Goal: Information Seeking & Learning: Check status

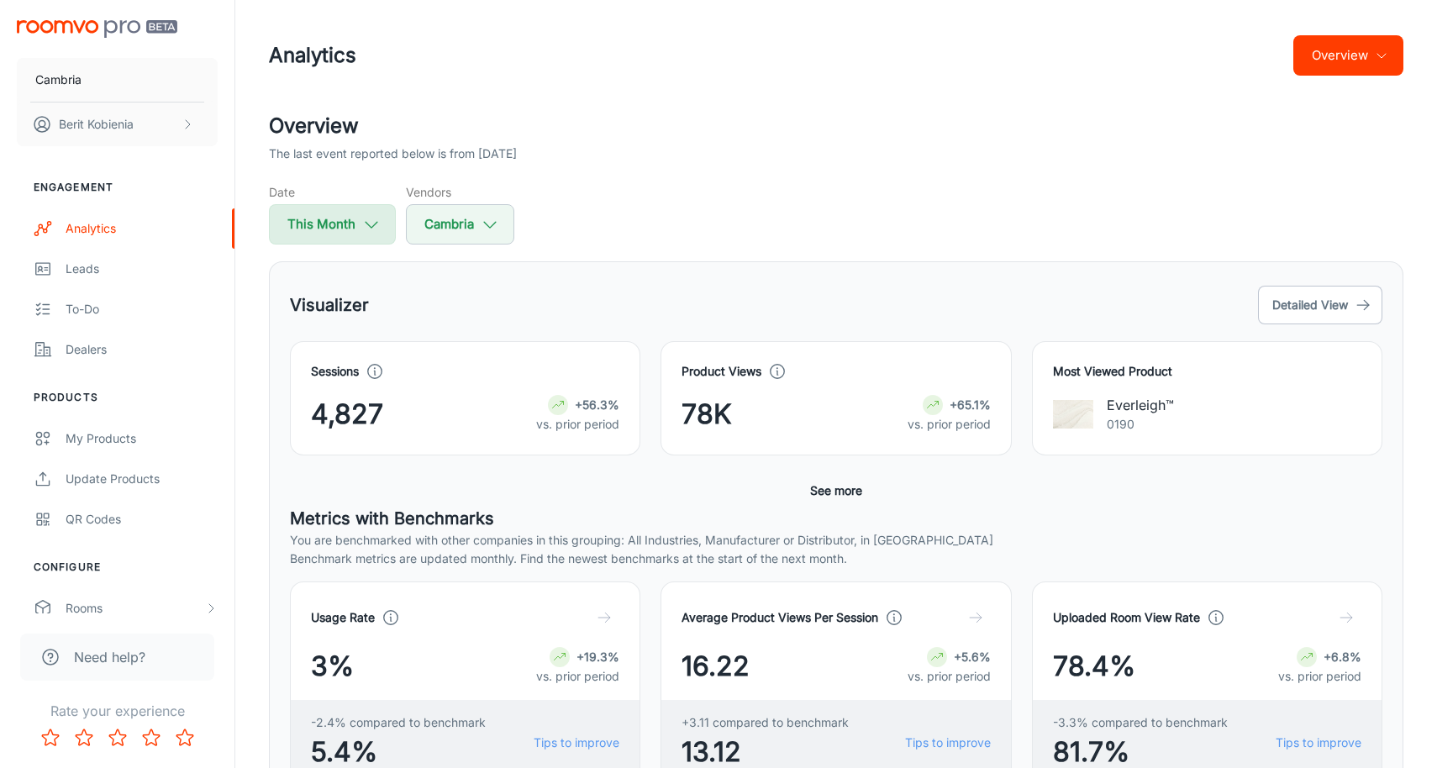
click at [356, 229] on button "This Month" at bounding box center [332, 224] width 127 height 40
select select "7"
select select "2025"
select select "7"
select select "2025"
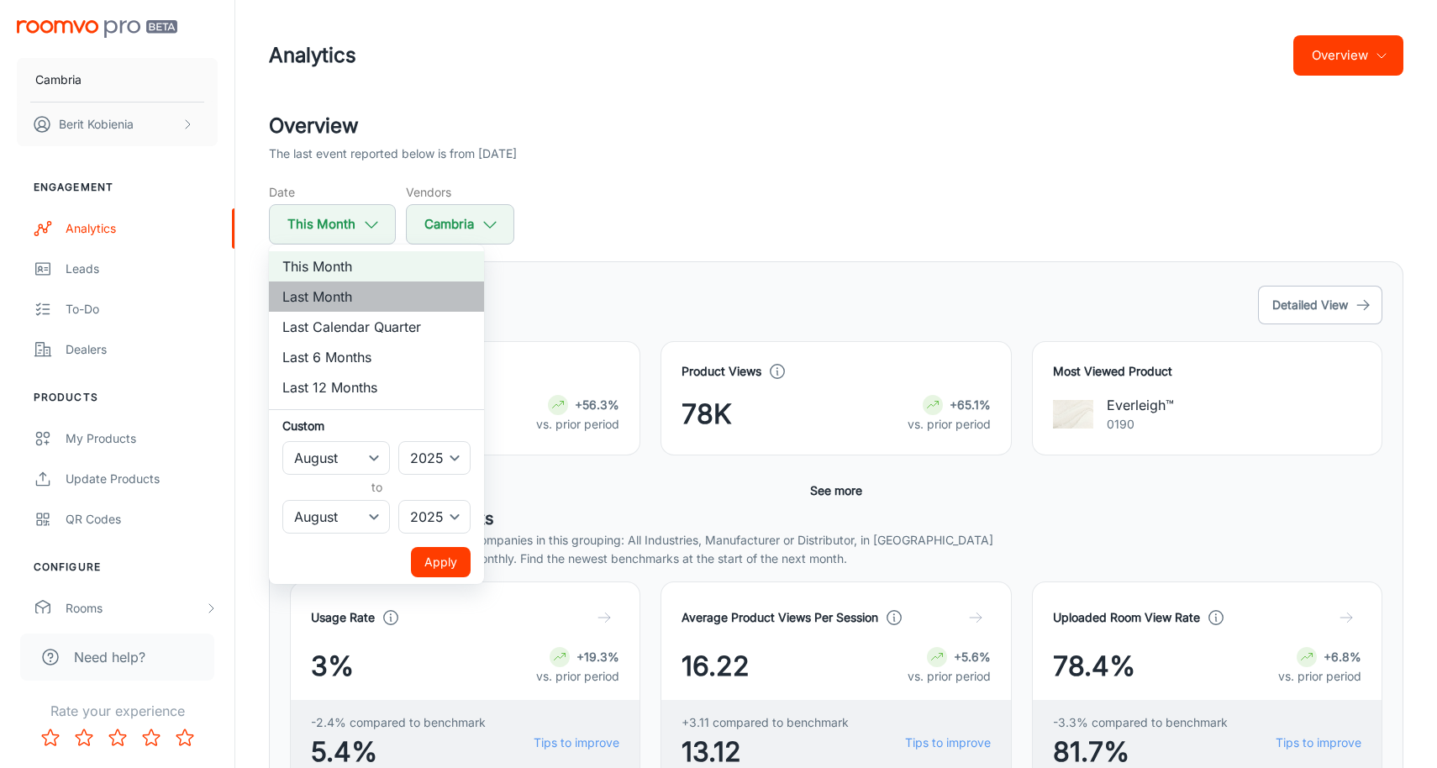
click at [356, 287] on li "Last Month" at bounding box center [376, 297] width 215 height 30
select select "6"
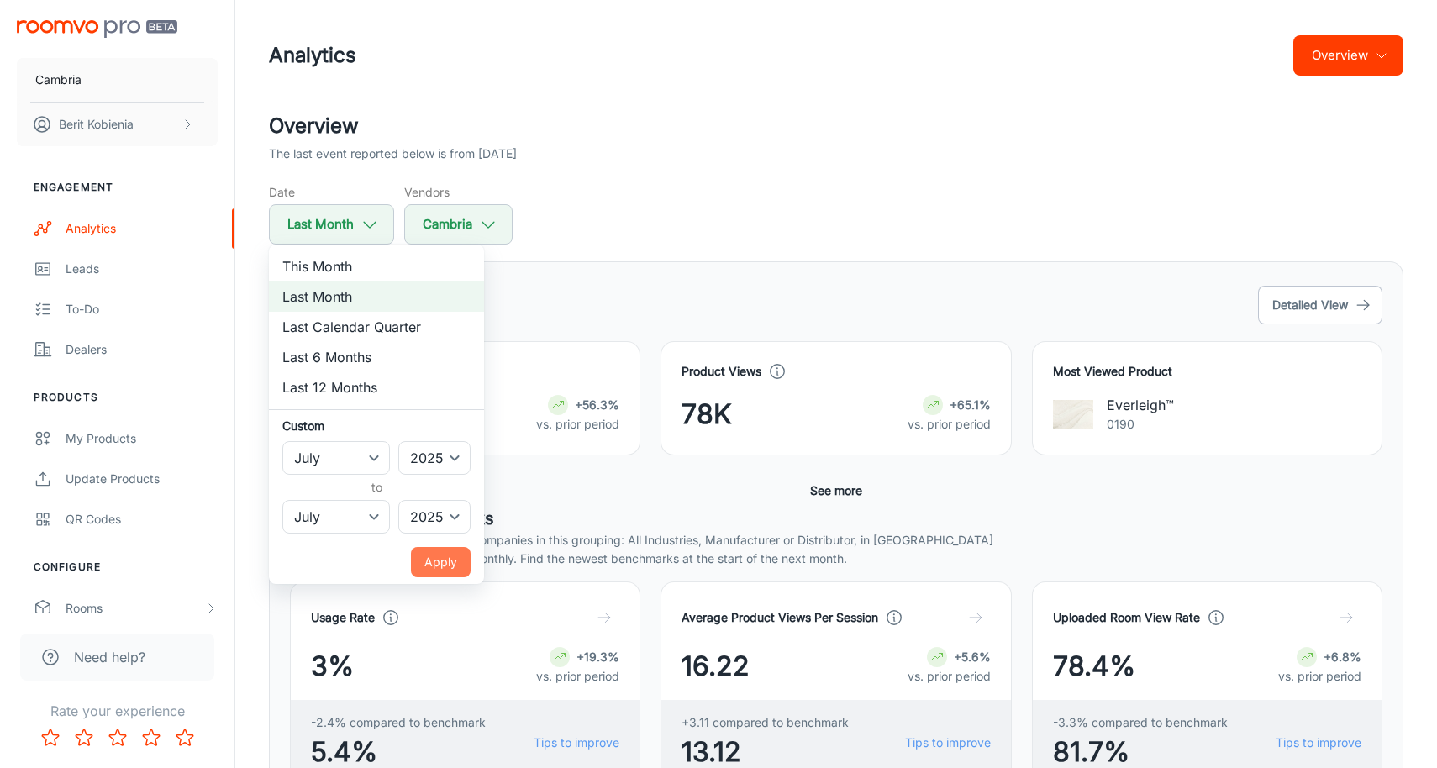
click at [443, 550] on button "Apply" at bounding box center [441, 562] width 60 height 30
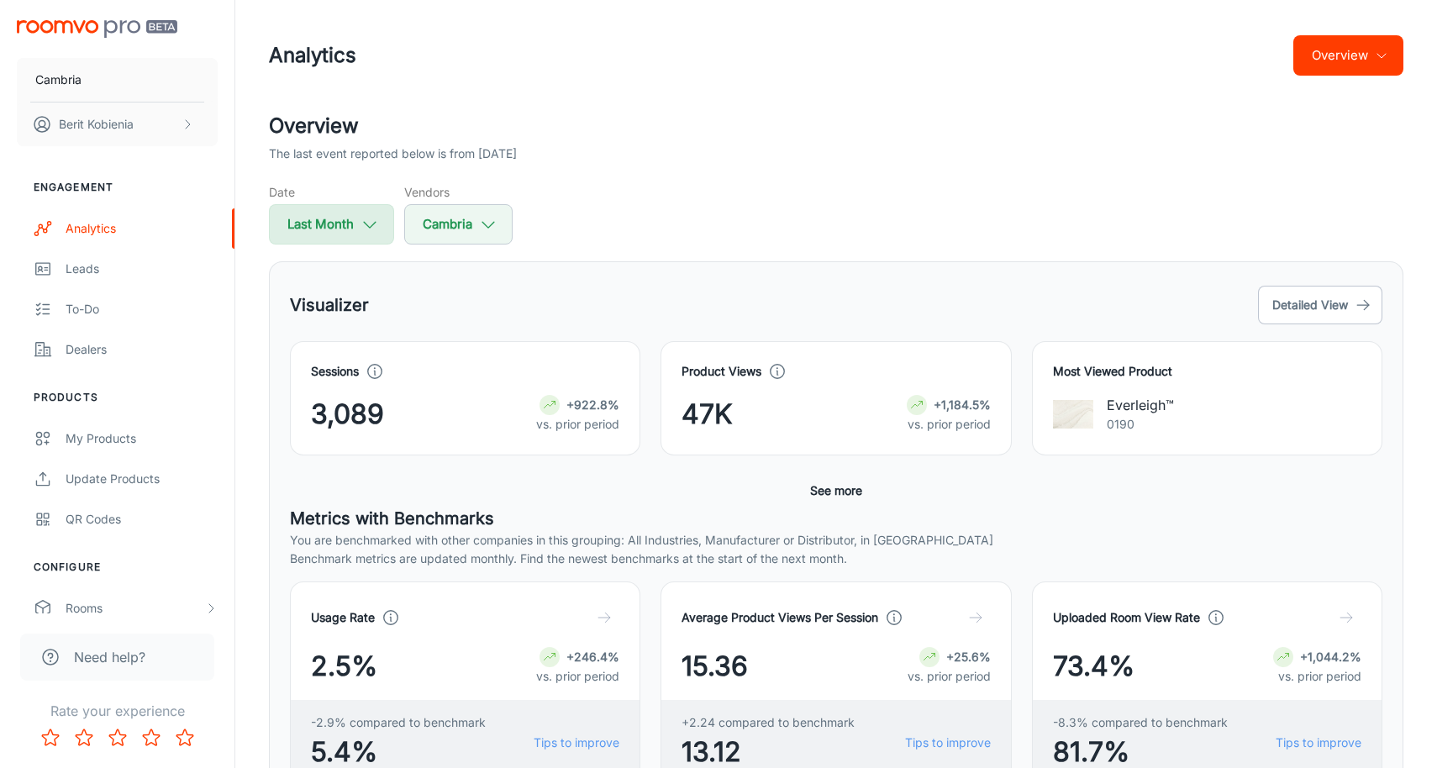
click at [345, 240] on button "Last Month" at bounding box center [331, 224] width 125 height 40
select select "6"
select select "2025"
select select "6"
select select "2025"
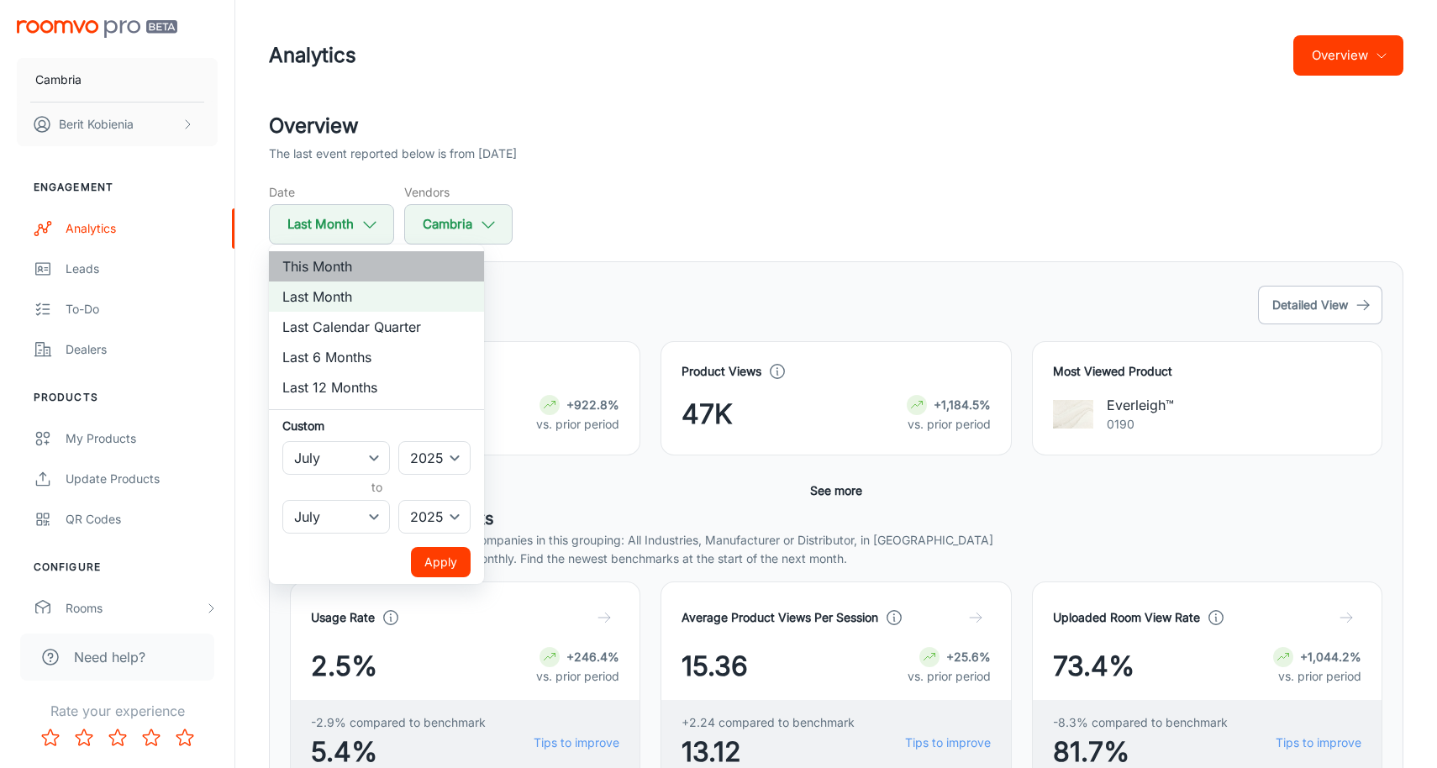
click at [345, 269] on li "This Month" at bounding box center [376, 266] width 215 height 30
select select "7"
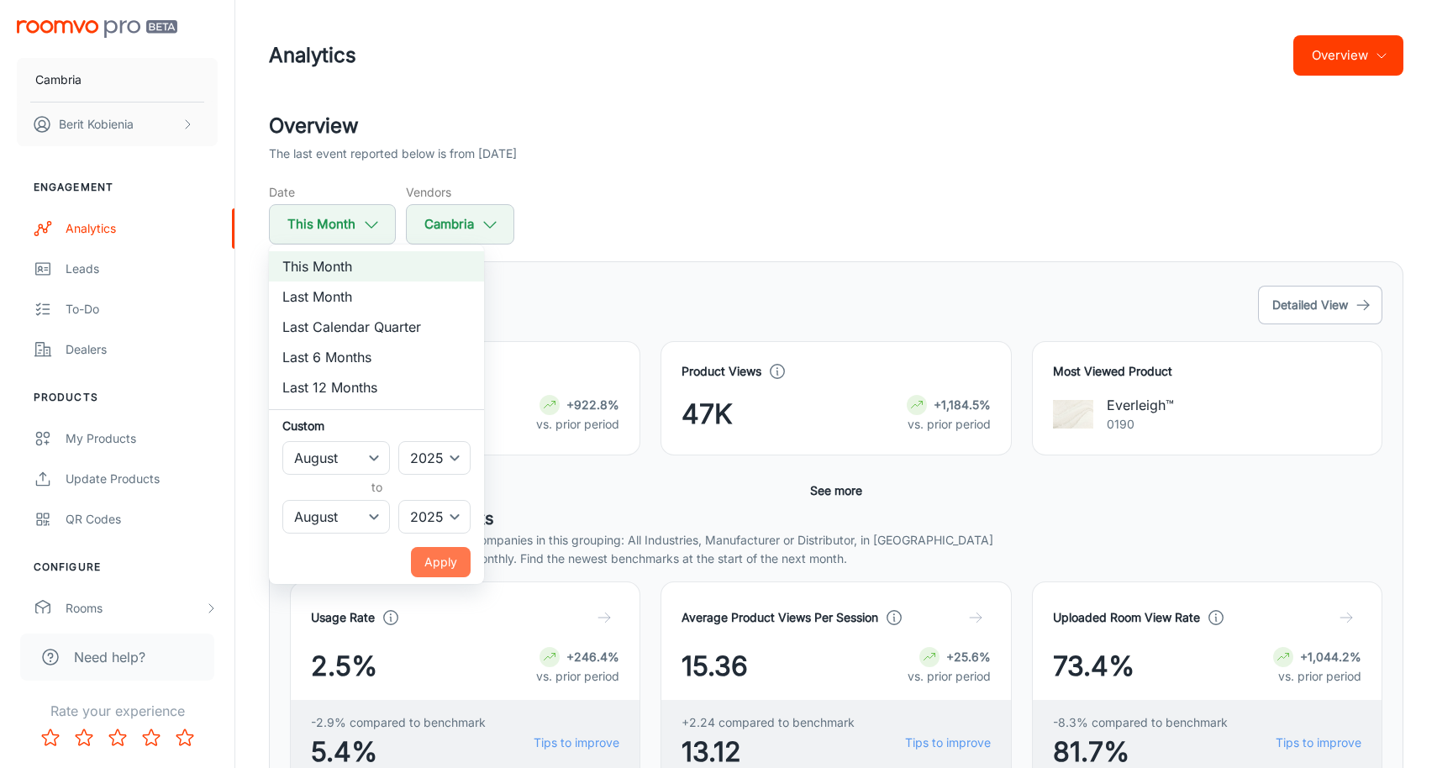
click at [450, 553] on button "Apply" at bounding box center [441, 562] width 60 height 30
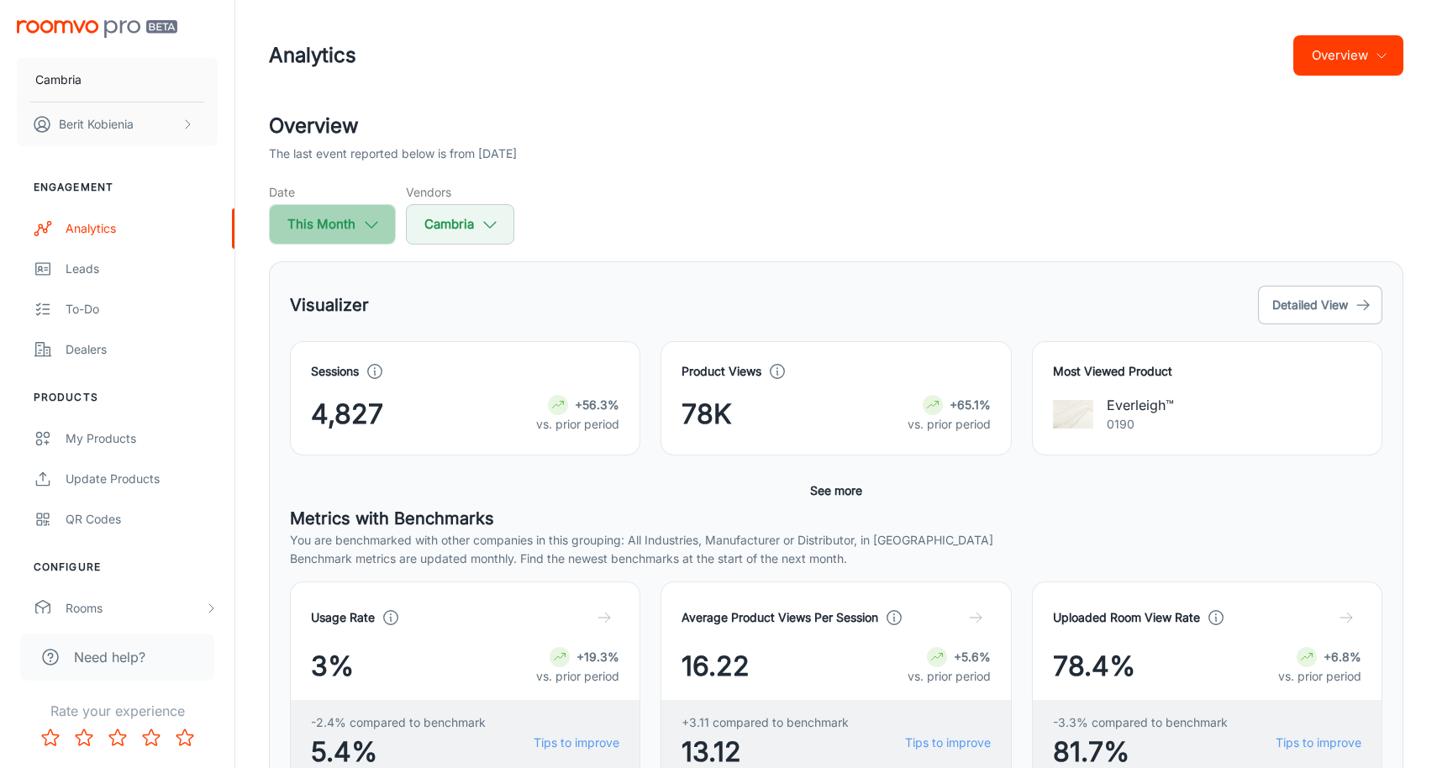
click at [366, 220] on icon "button" at bounding box center [371, 224] width 18 height 18
select select "7"
select select "2025"
select select "7"
select select "2025"
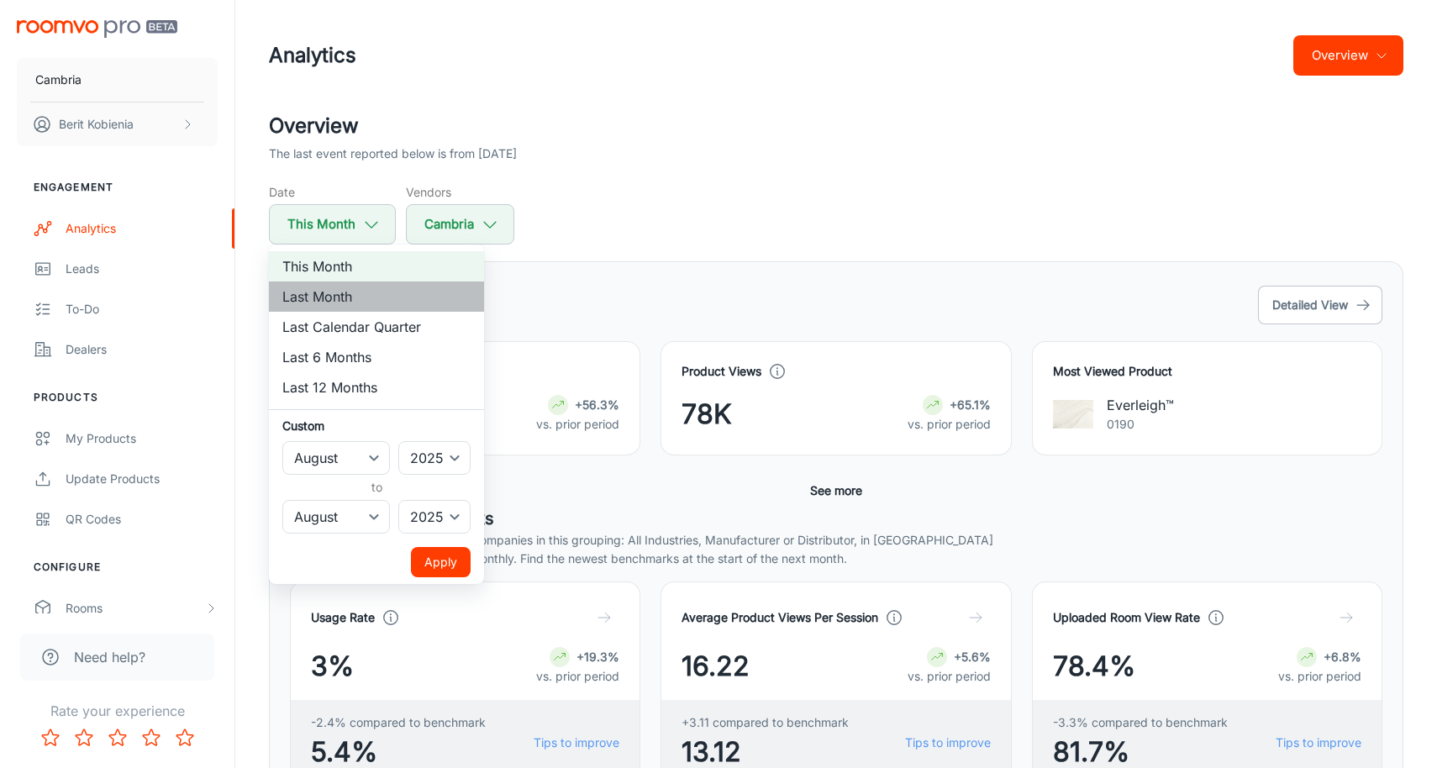
click at [371, 290] on li "Last Month" at bounding box center [376, 297] width 215 height 30
select select "6"
click at [428, 557] on button "Apply" at bounding box center [441, 562] width 60 height 30
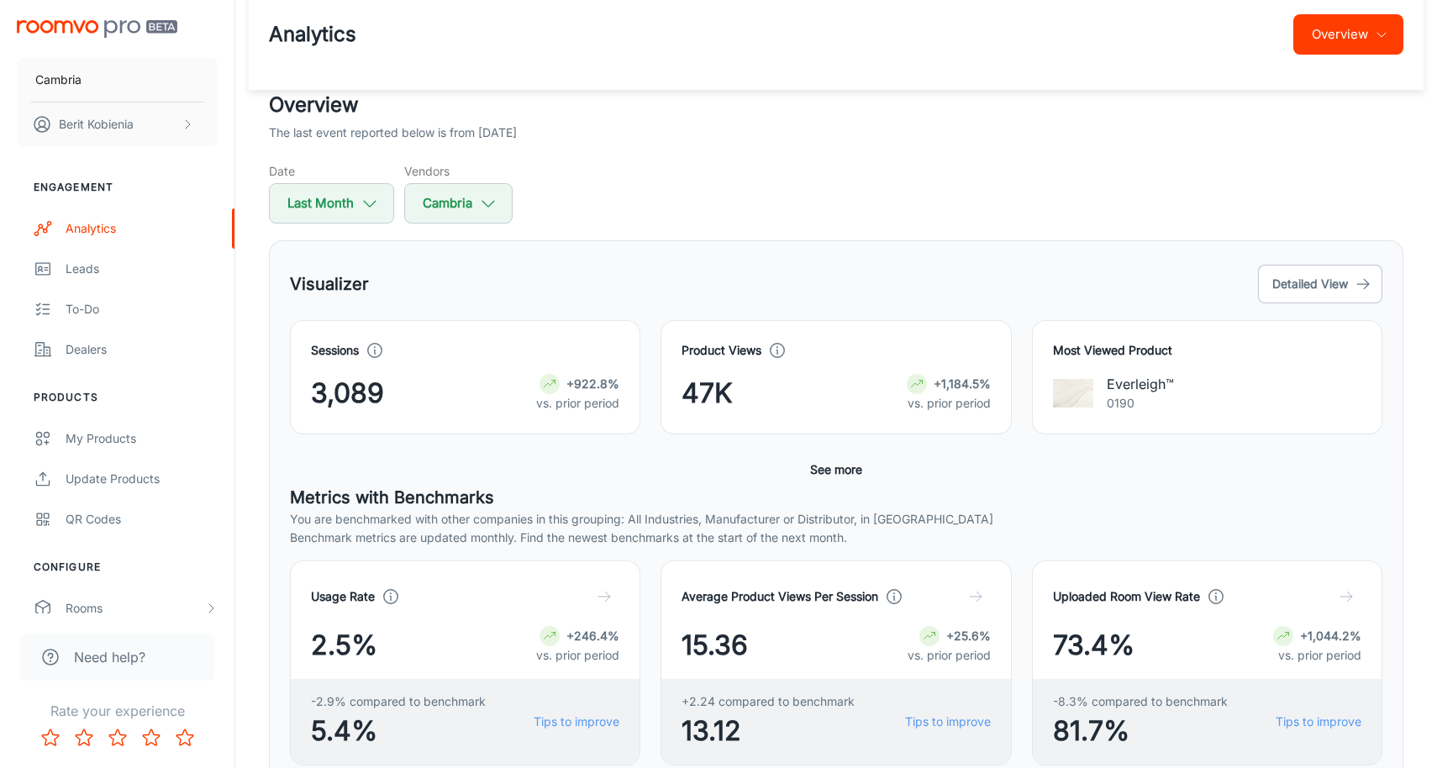
scroll to position [22, 0]
click at [1300, 269] on button "Detailed View" at bounding box center [1320, 283] width 124 height 39
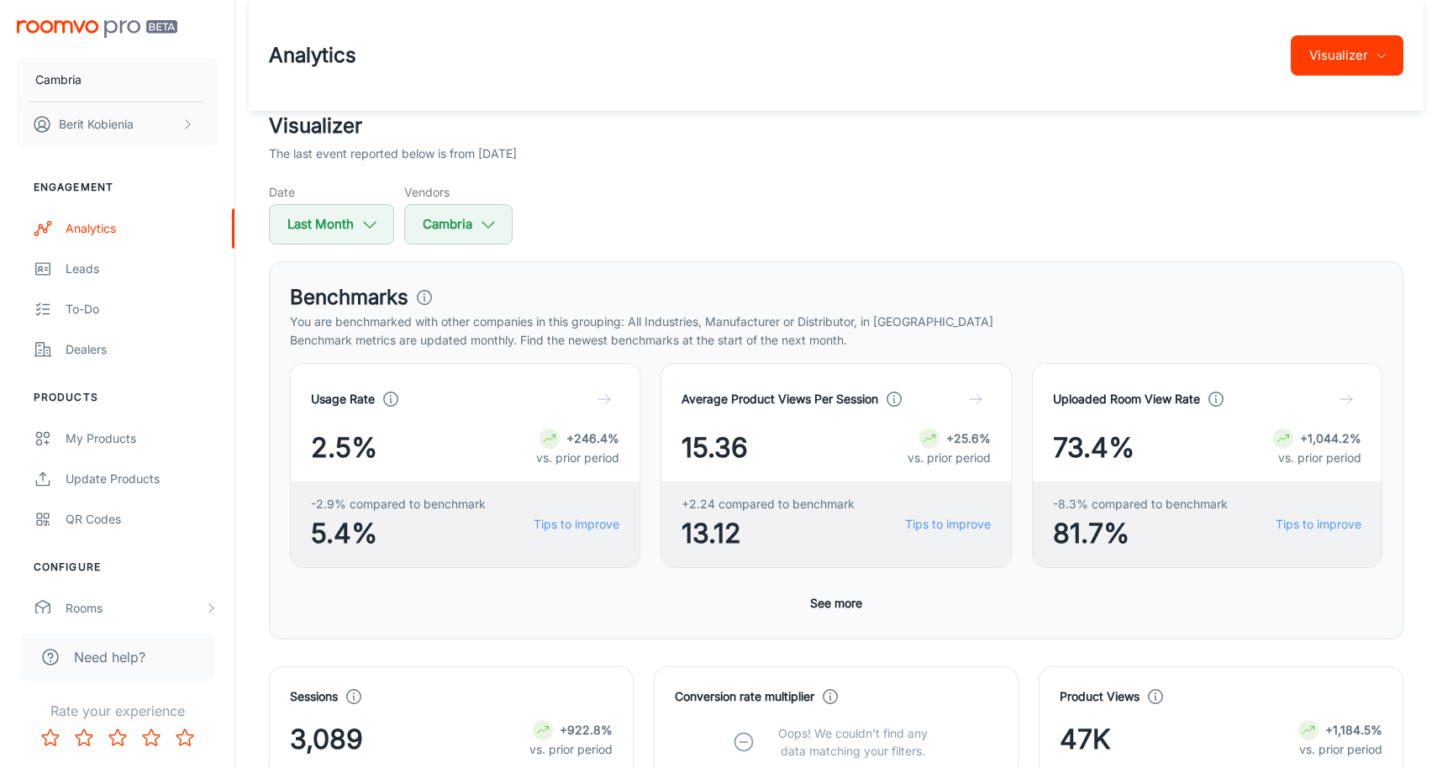
scroll to position [78, 0]
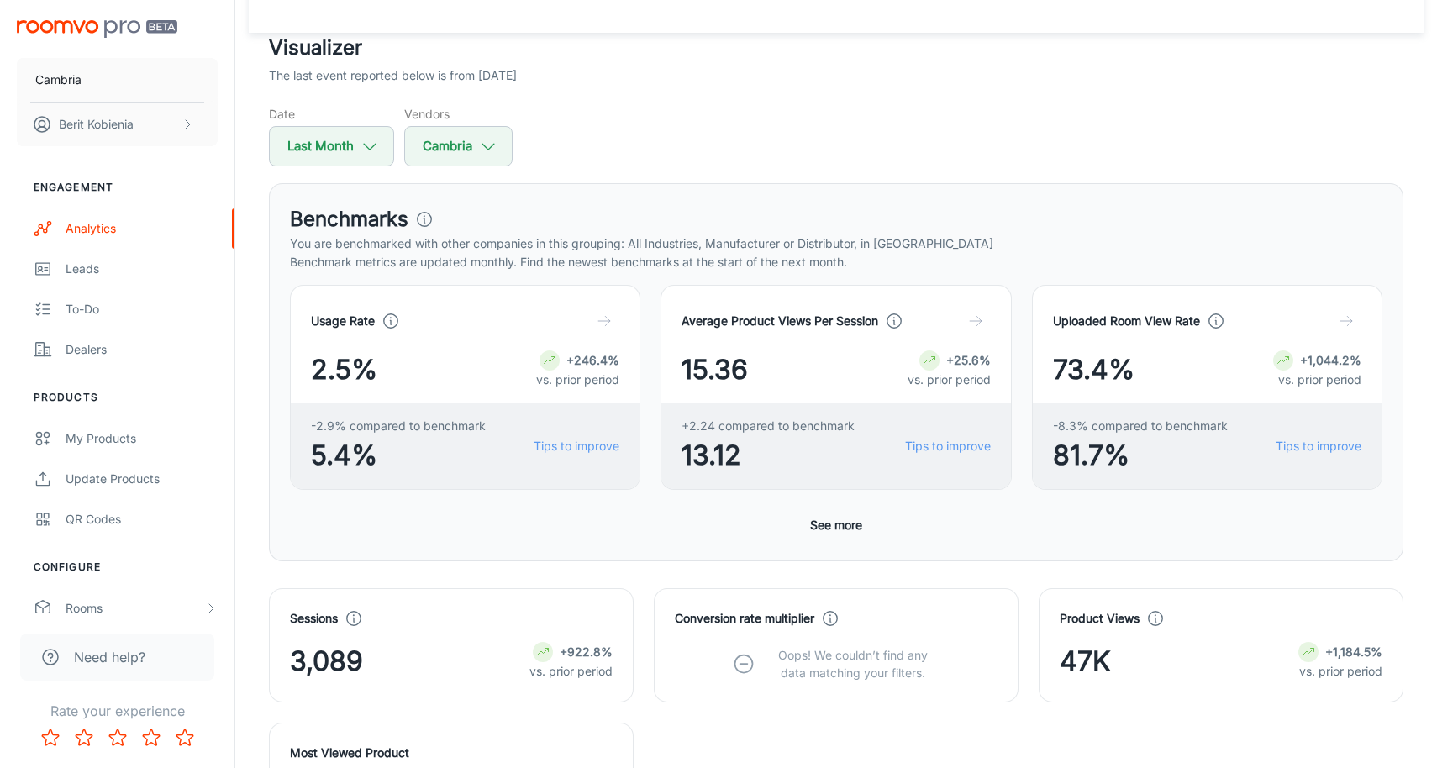
click at [386, 320] on icon at bounding box center [391, 321] width 18 height 18
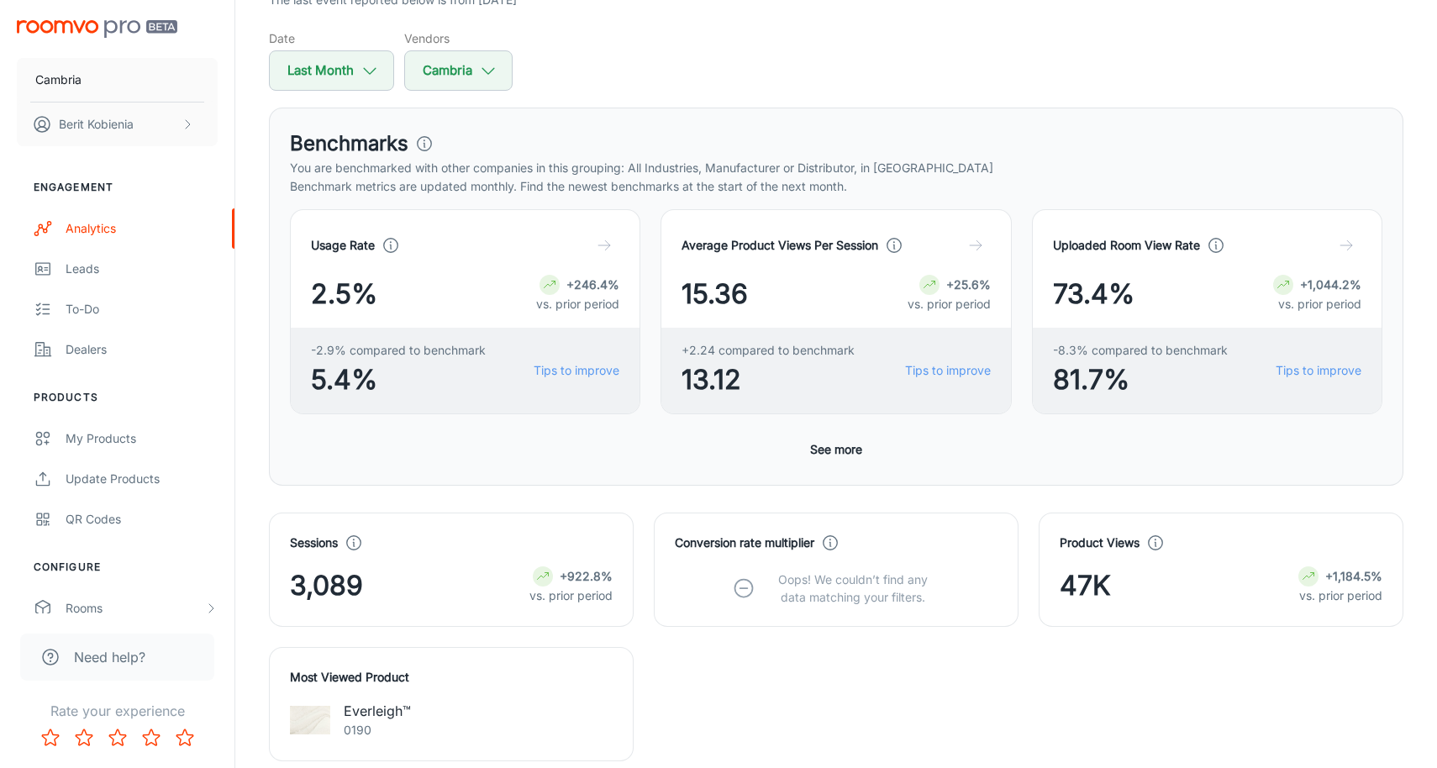
scroll to position [157, 0]
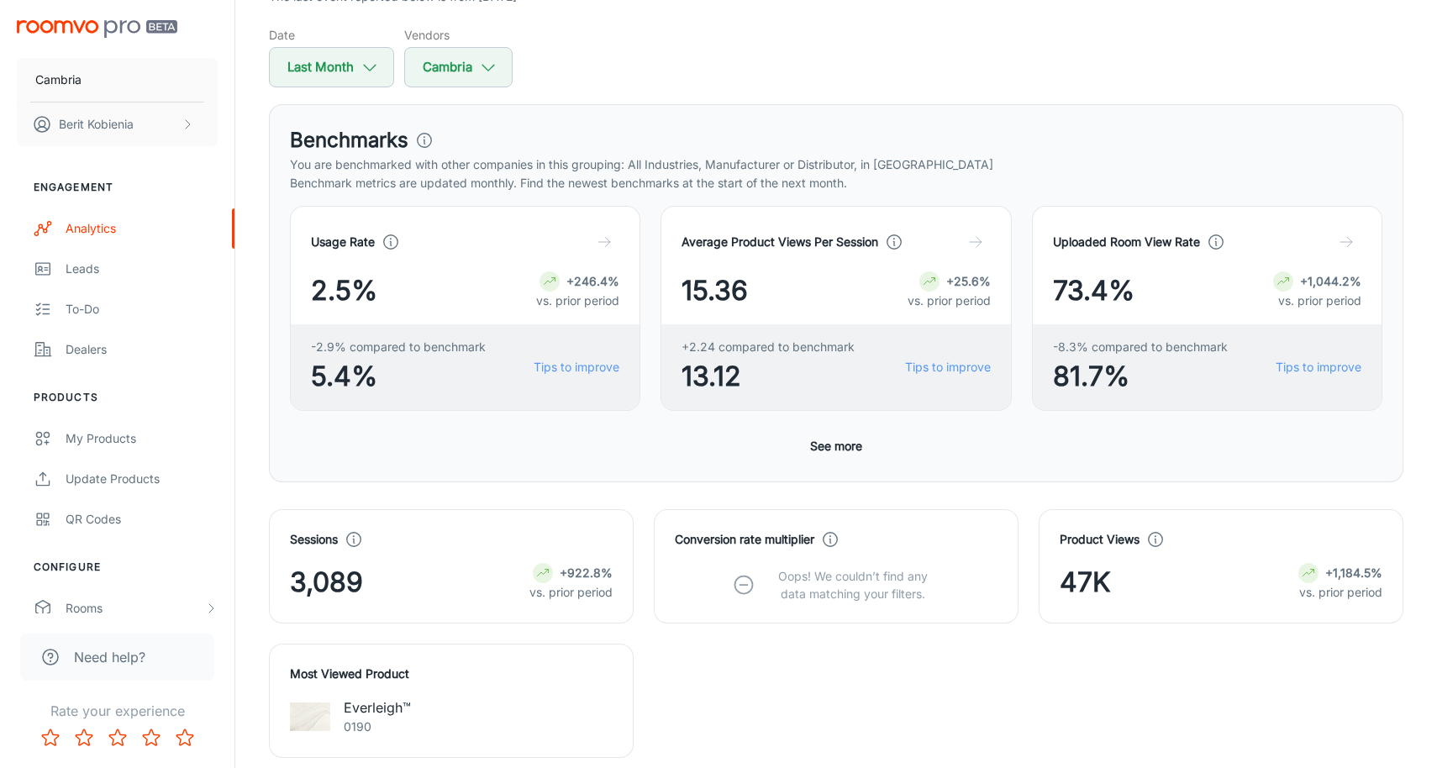
click at [392, 230] on div "Usage Rate" at bounding box center [465, 242] width 308 height 30
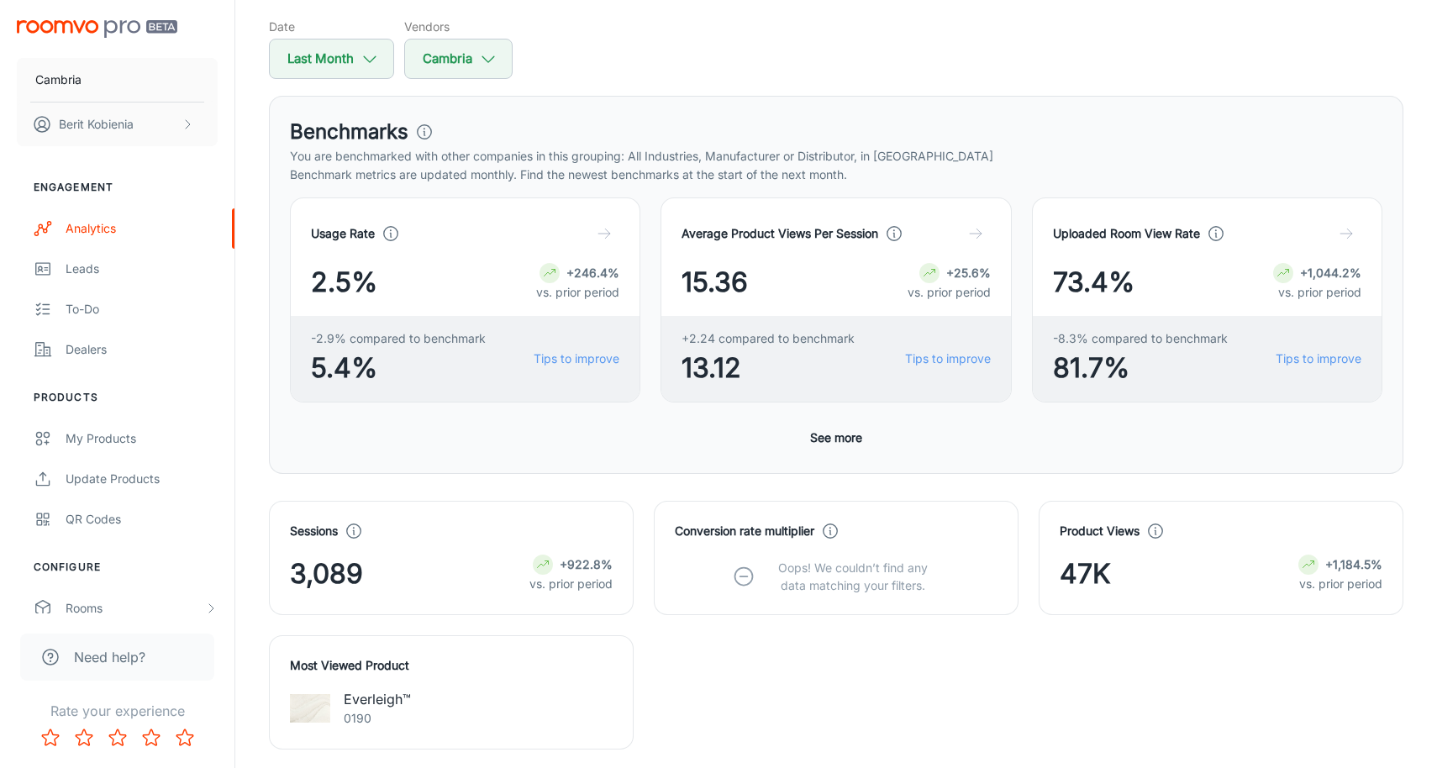
click at [751, 549] on div "Conversion rate multiplier Oops! We couldn’t find any data matching your filter…" at bounding box center [836, 558] width 323 height 72
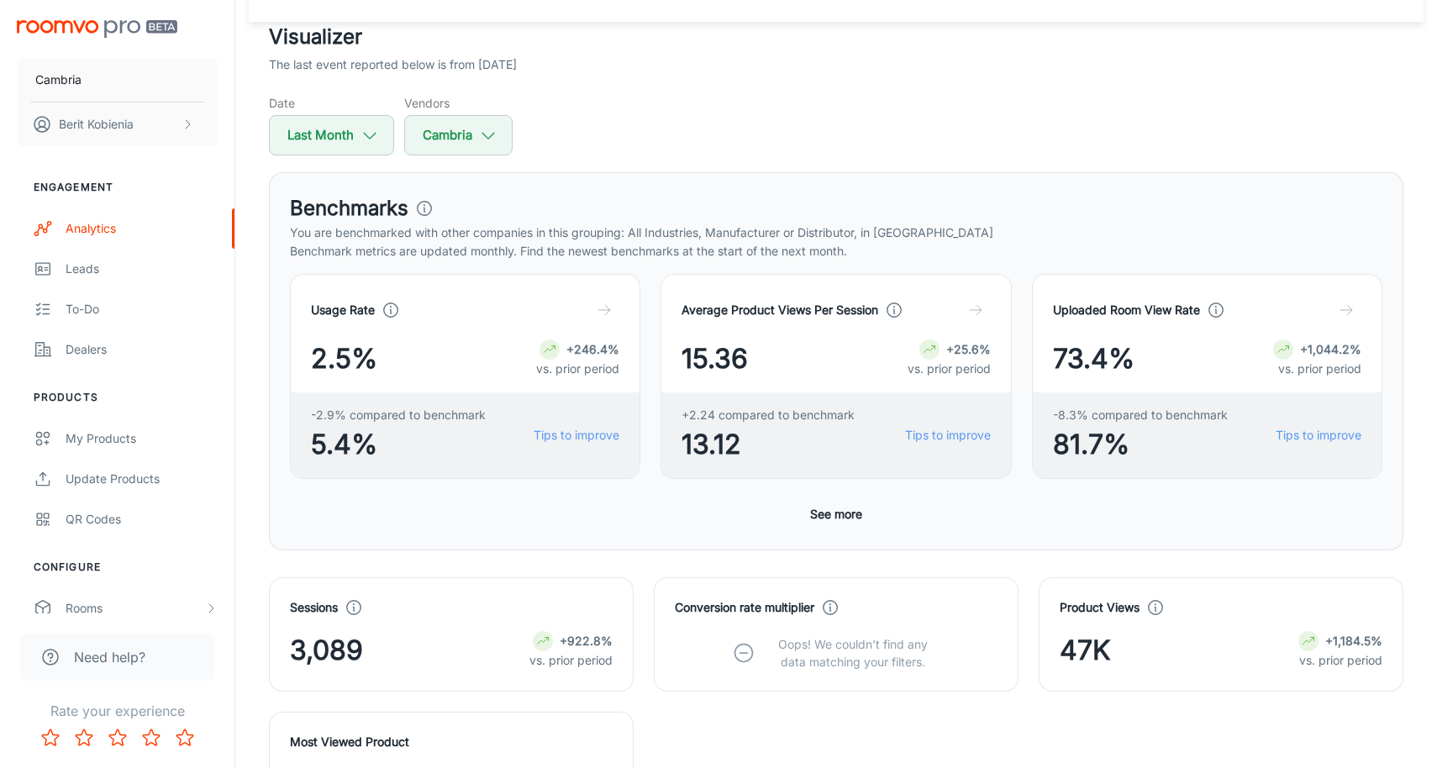
scroll to position [82, 0]
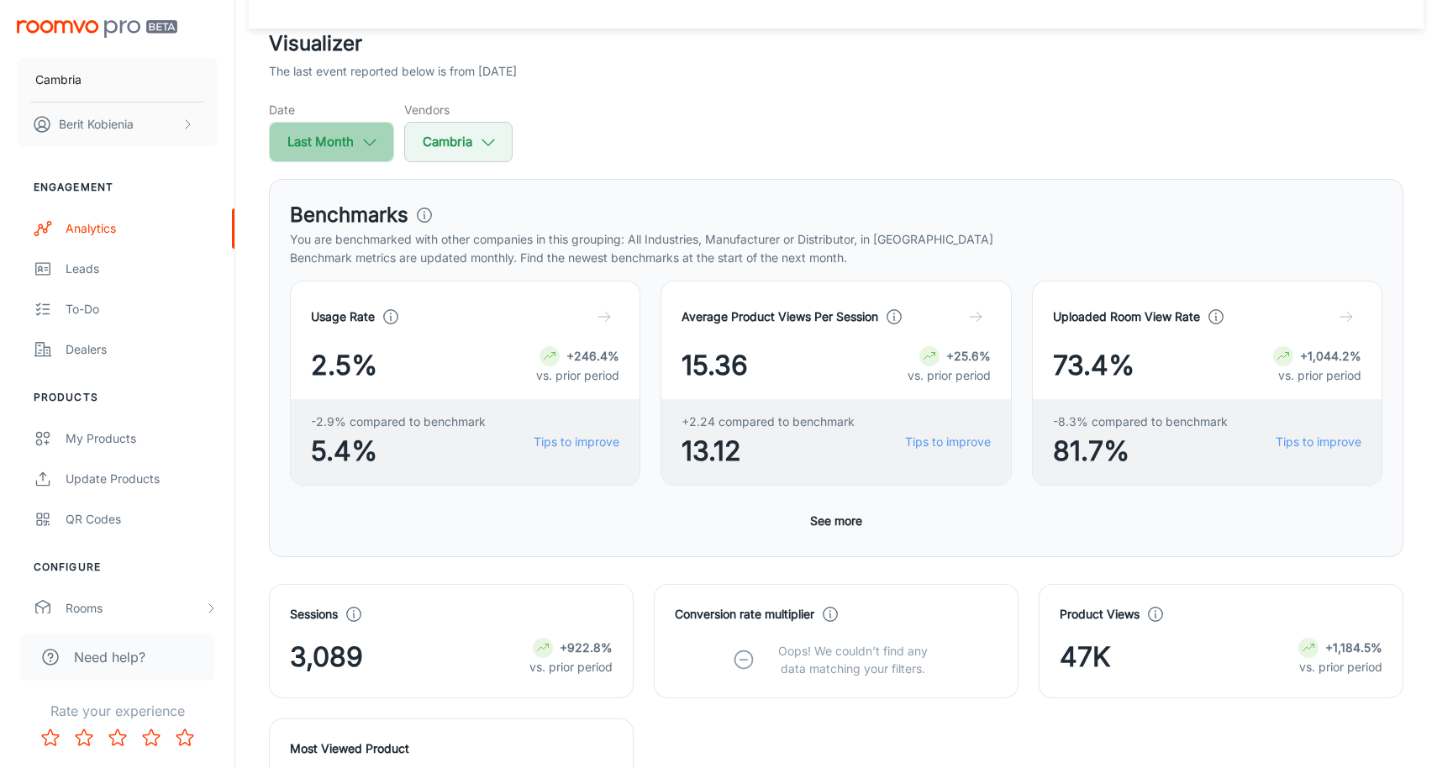
click at [329, 143] on button "Last Month" at bounding box center [331, 142] width 125 height 40
select select "6"
select select "2025"
select select "6"
select select "2025"
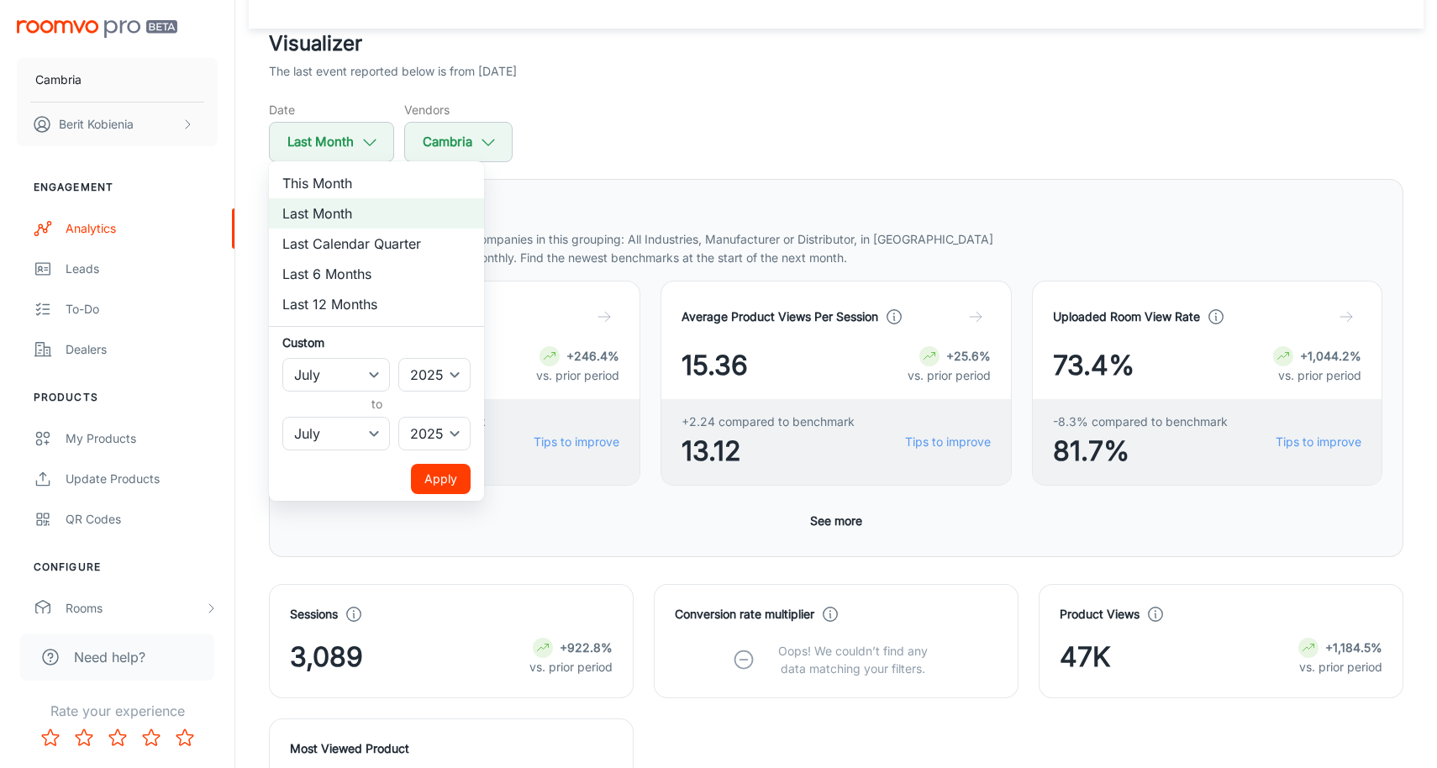
click at [348, 177] on li "This Month" at bounding box center [376, 183] width 215 height 30
select select "7"
click at [436, 477] on button "Apply" at bounding box center [441, 479] width 60 height 30
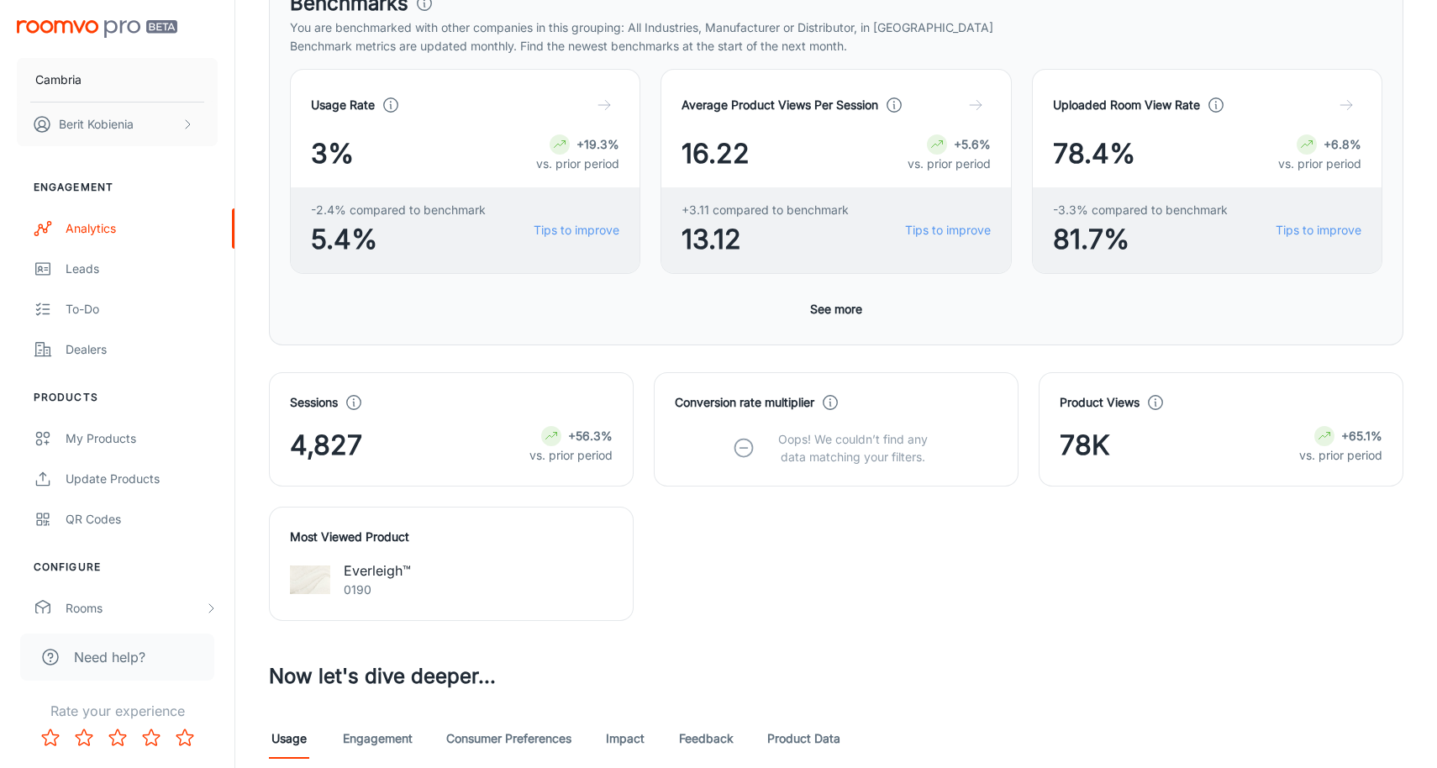
scroll to position [284, 0]
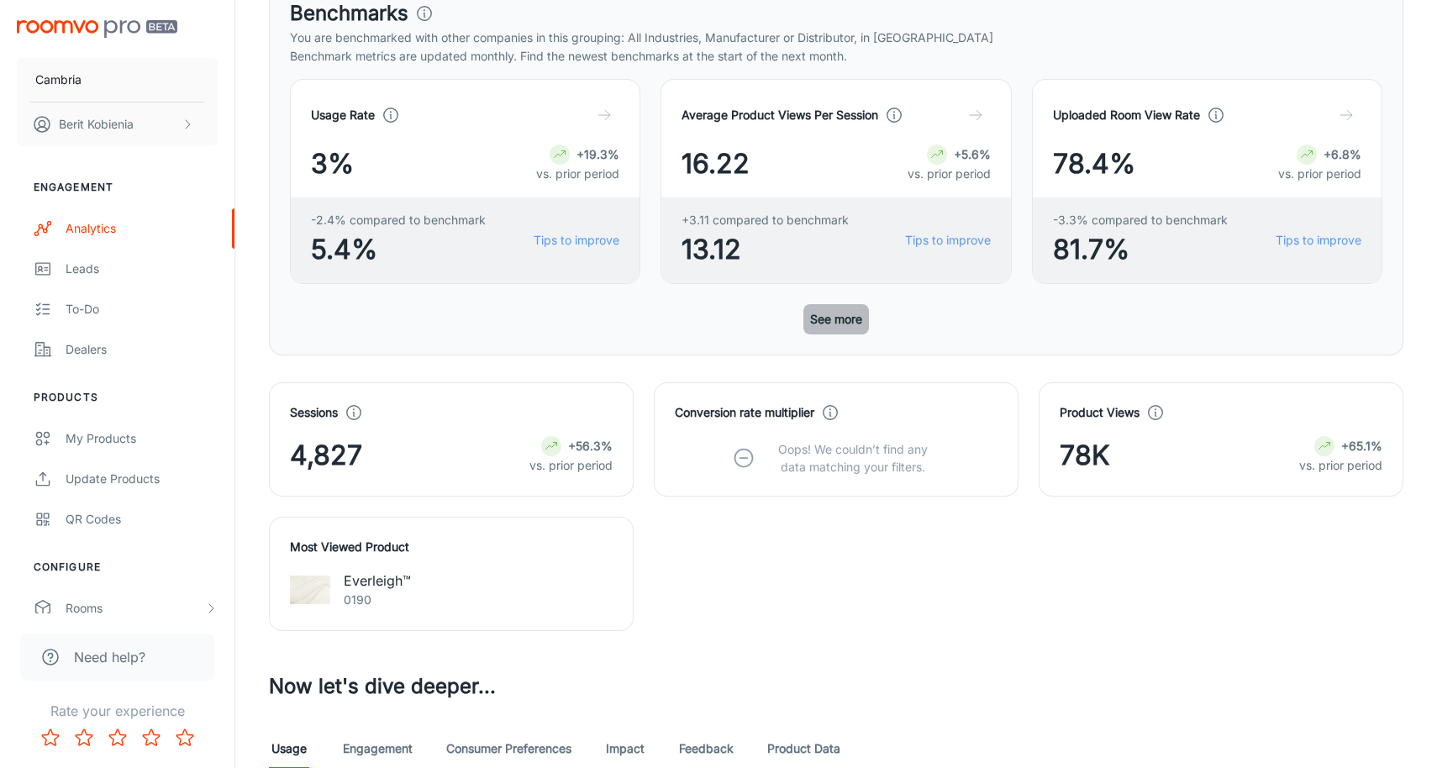
click at [849, 310] on button "See more" at bounding box center [837, 319] width 66 height 30
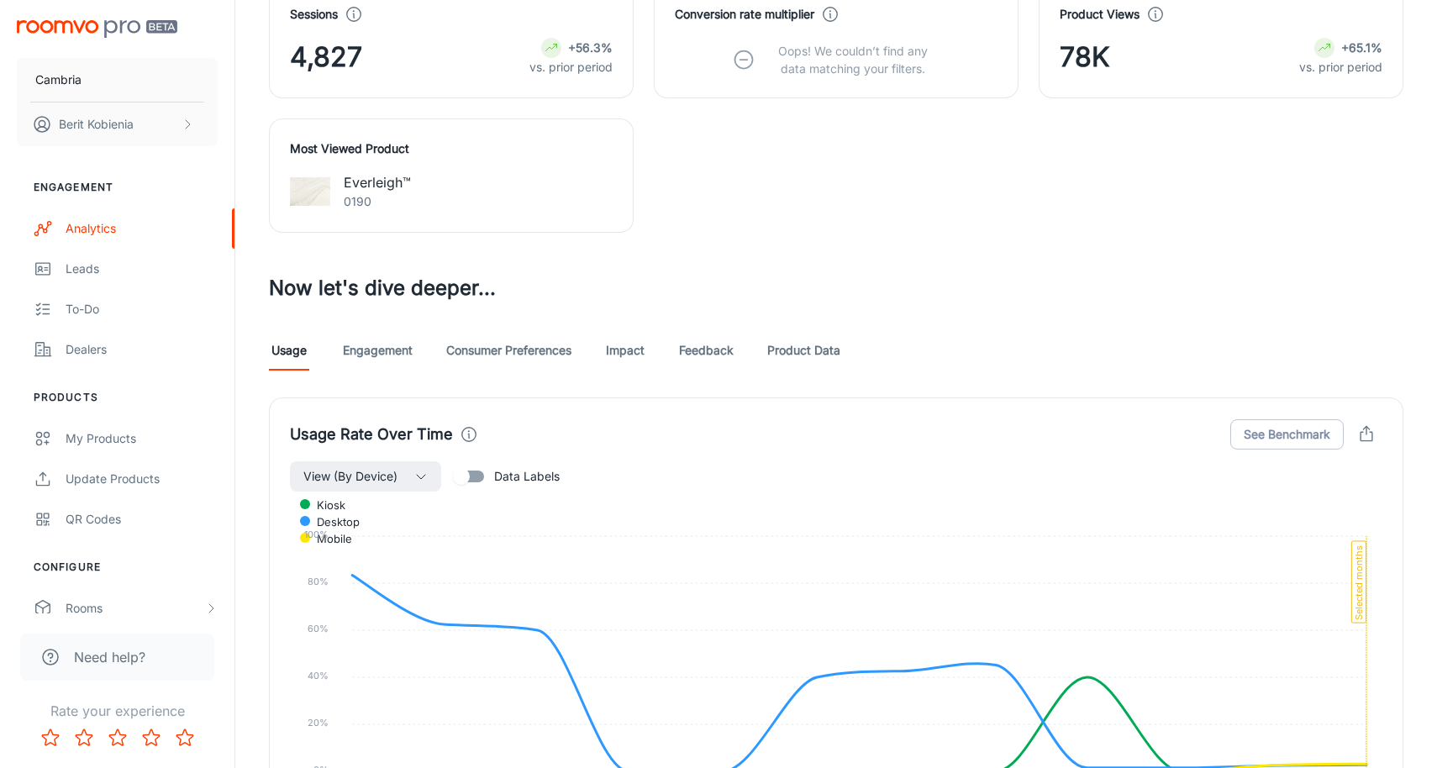
scroll to position [1136, 0]
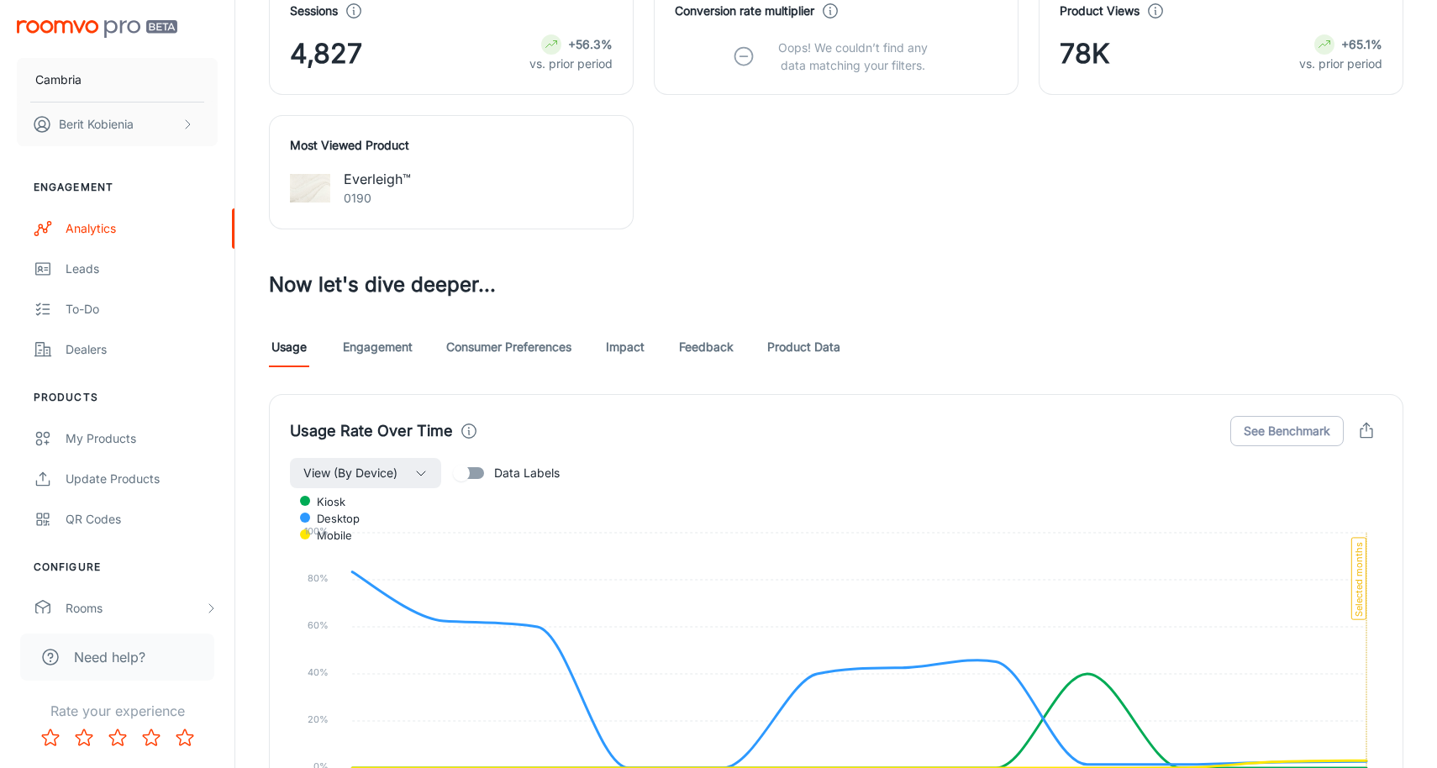
click at [683, 339] on link "Feedback" at bounding box center [706, 347] width 55 height 40
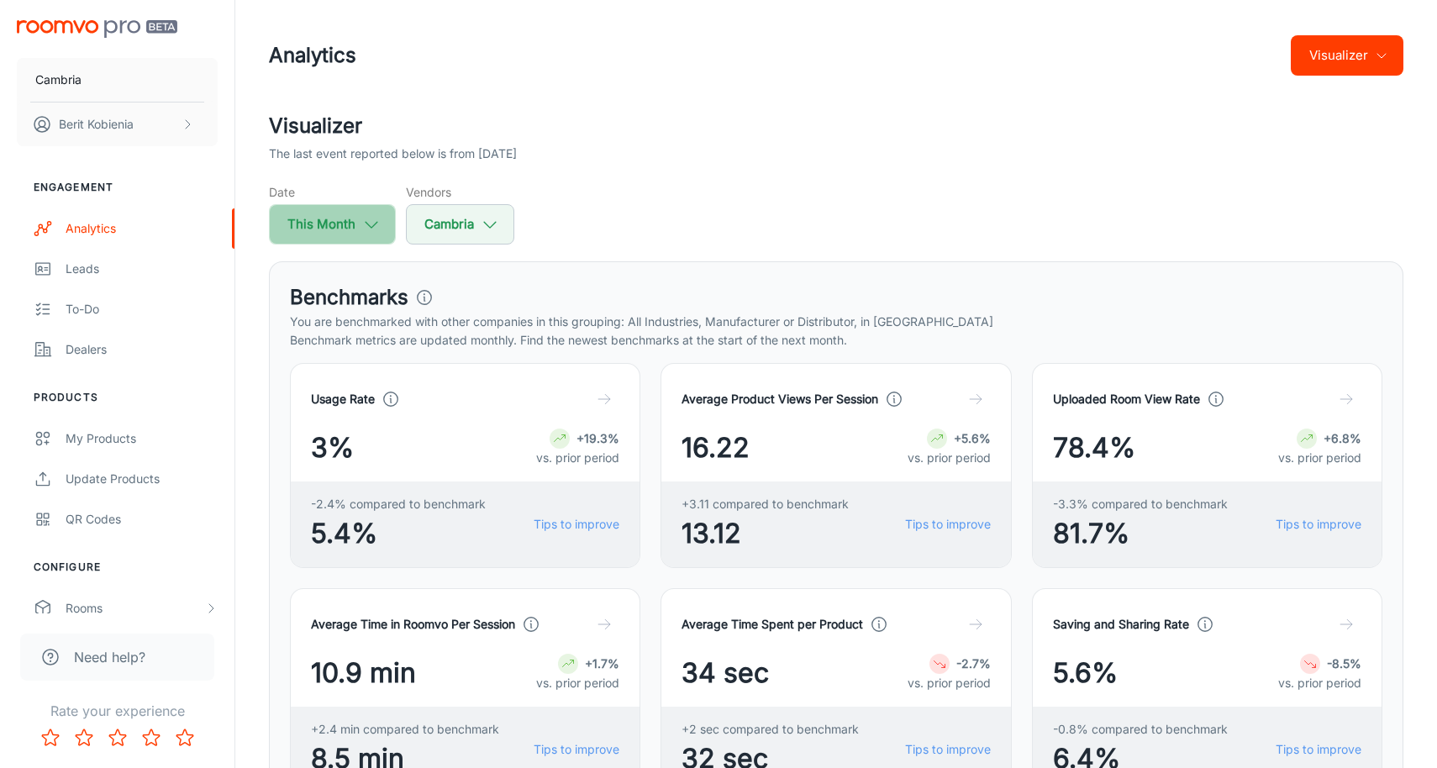
click at [366, 243] on button "This Month" at bounding box center [332, 224] width 127 height 40
select select "7"
select select "2025"
select select "7"
select select "2025"
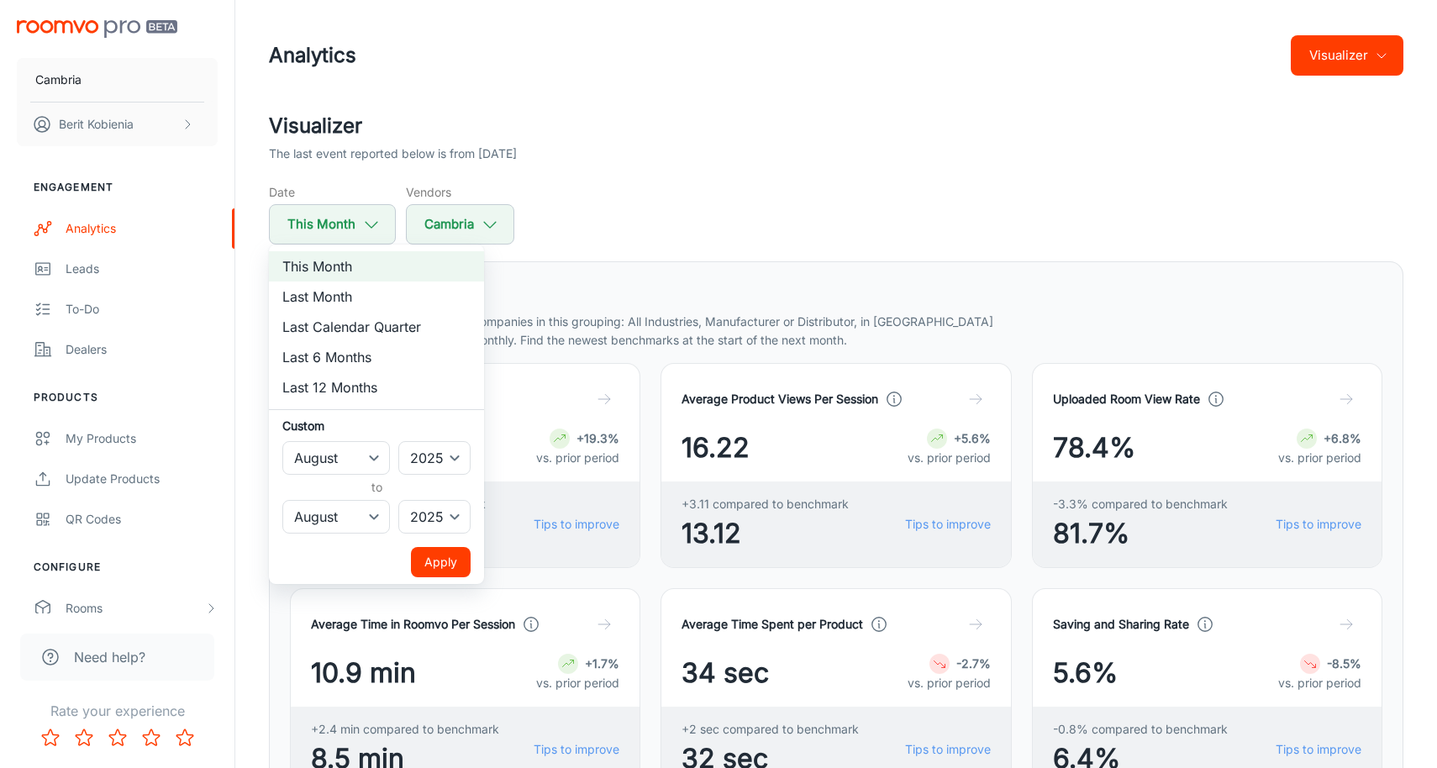
click at [588, 370] on div at bounding box center [718, 384] width 1437 height 768
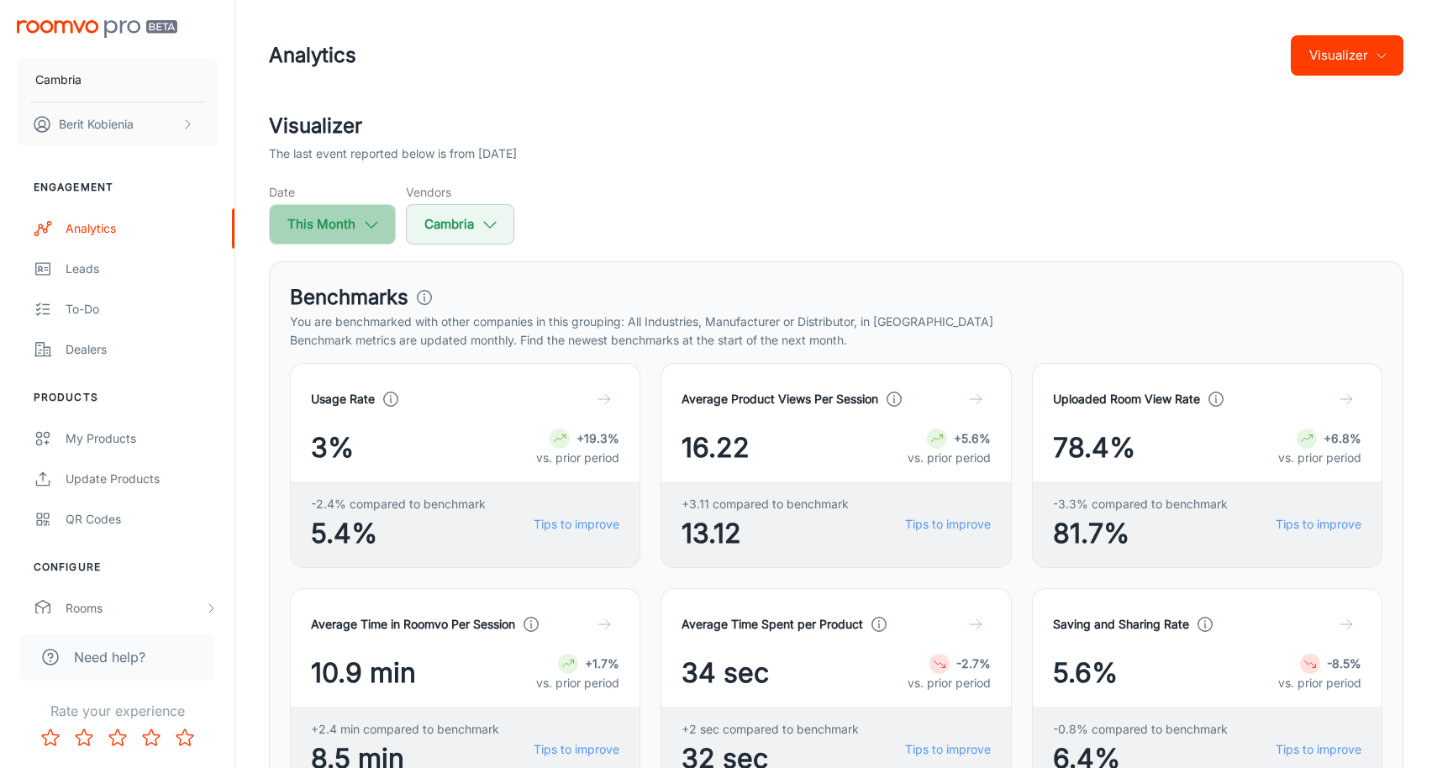
click at [340, 225] on button "This Month" at bounding box center [332, 224] width 127 height 40
select select "7"
select select "2025"
select select "7"
select select "2025"
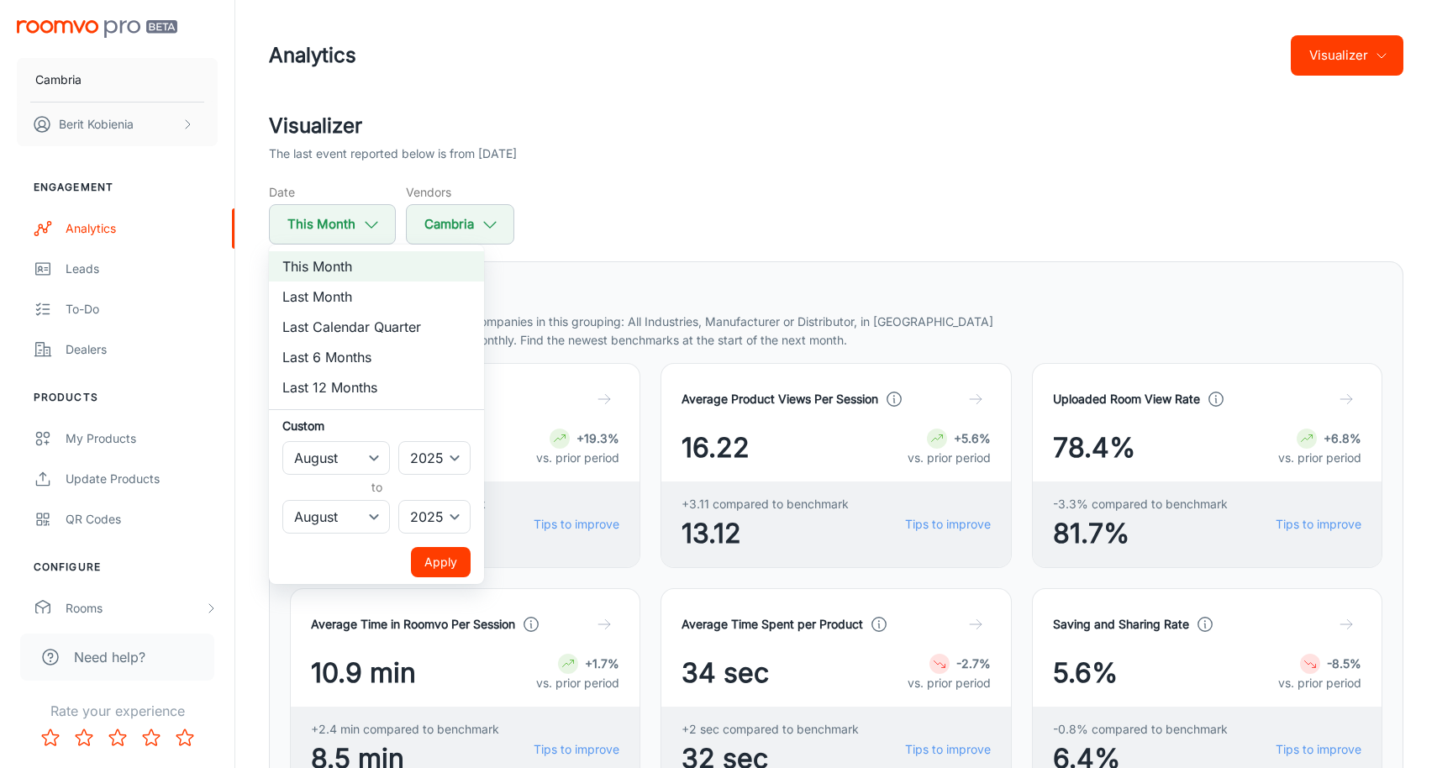
click at [320, 296] on li "Last Month" at bounding box center [376, 297] width 215 height 30
select select "6"
click at [461, 551] on button "Apply" at bounding box center [441, 562] width 60 height 30
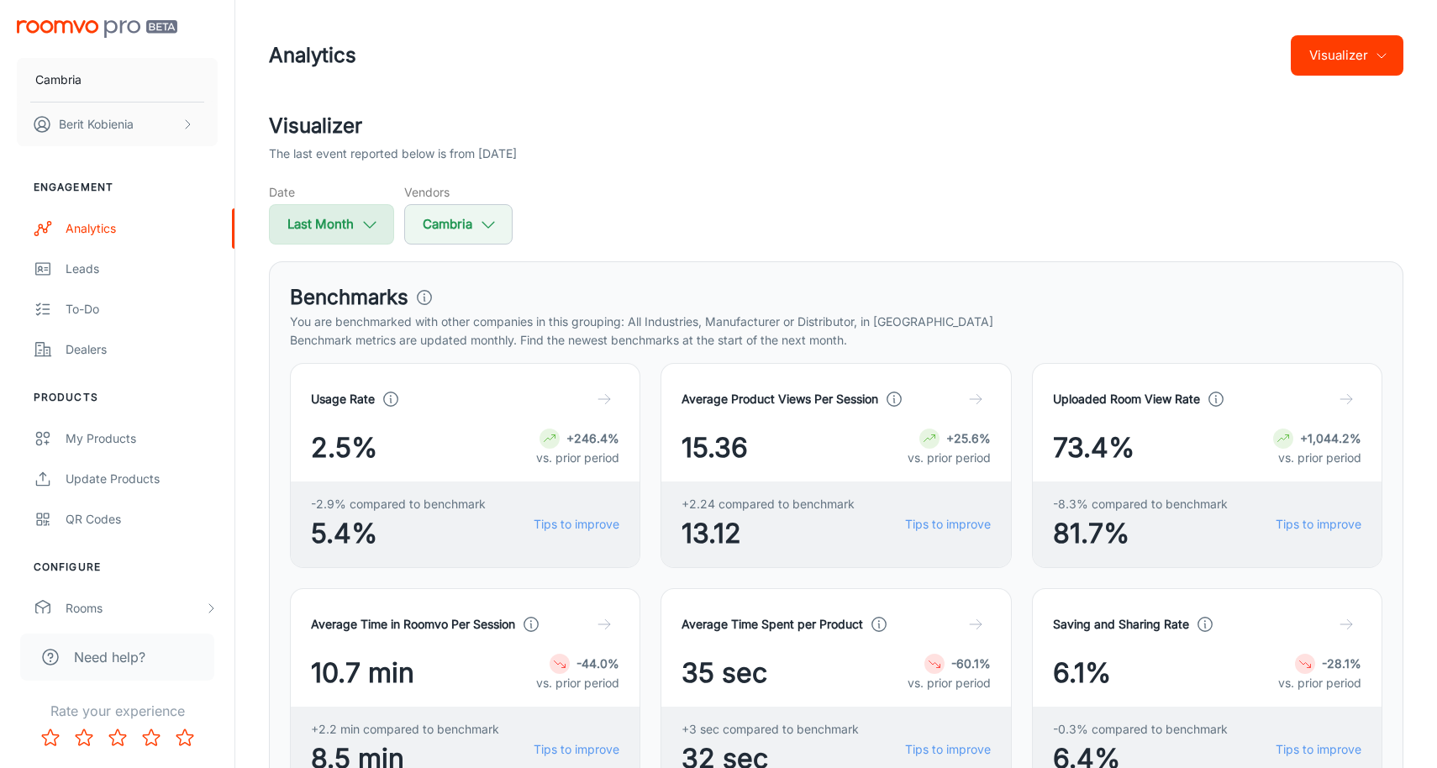
click at [364, 224] on icon "button" at bounding box center [370, 224] width 18 height 18
select select "6"
select select "2025"
select select "6"
select select "2025"
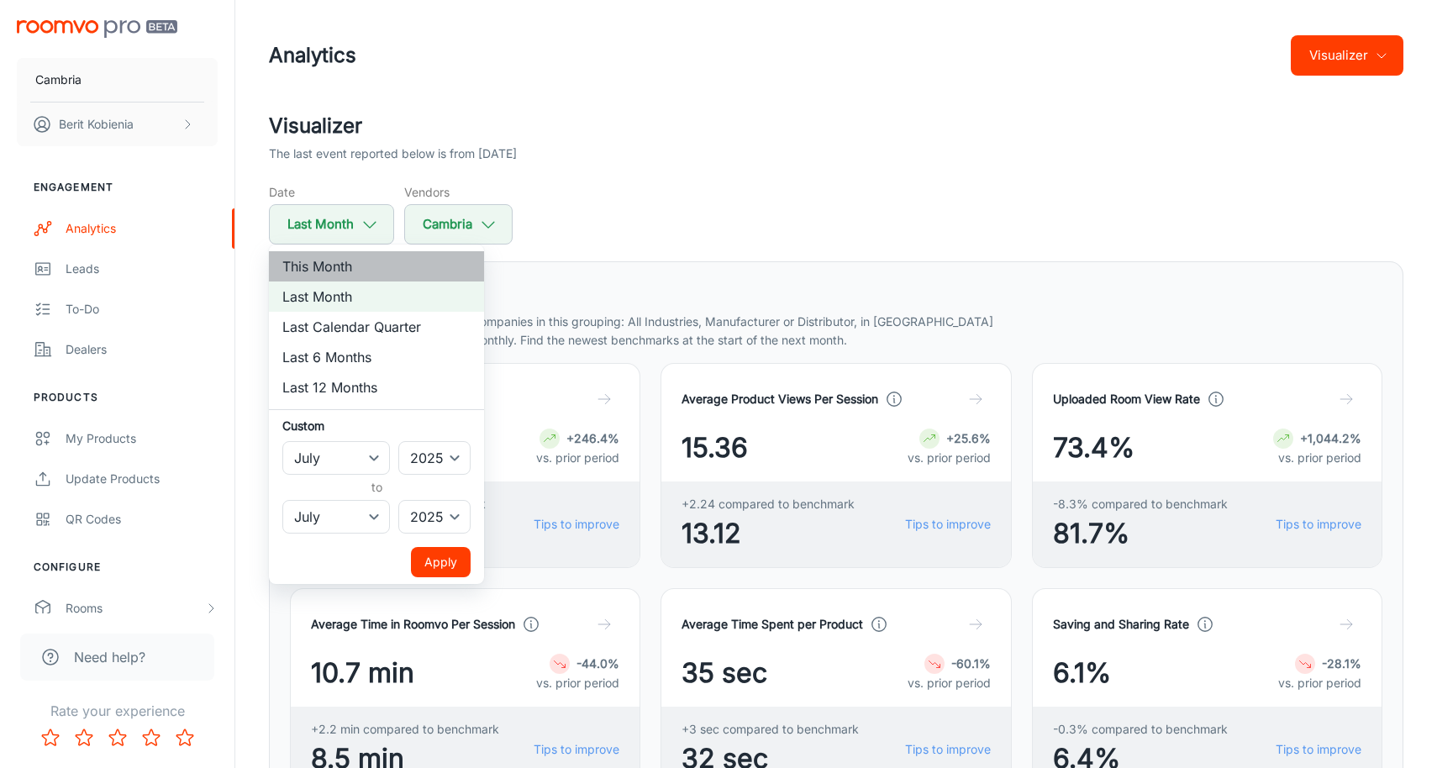
click at [360, 272] on li "This Month" at bounding box center [376, 266] width 215 height 30
select select "7"
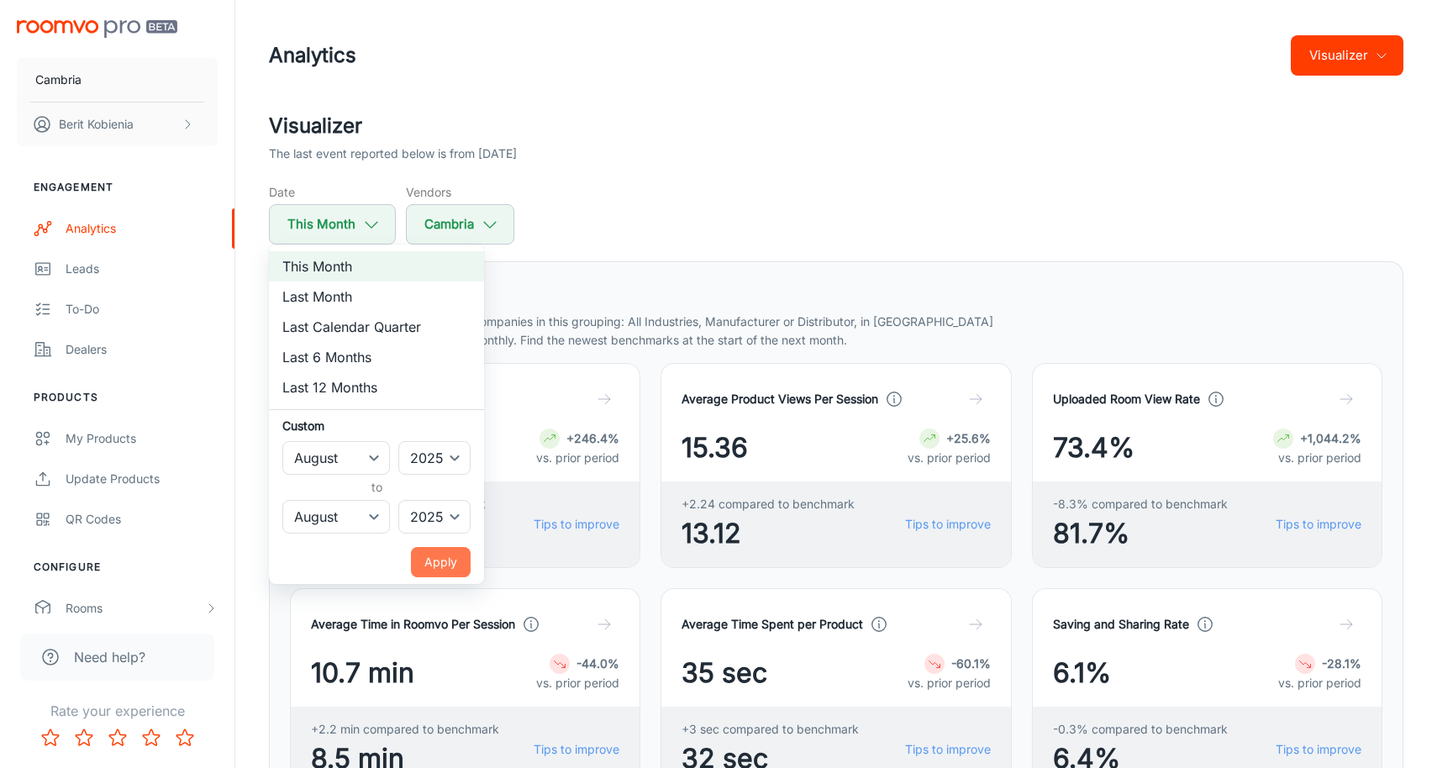
click at [446, 551] on button "Apply" at bounding box center [441, 562] width 60 height 30
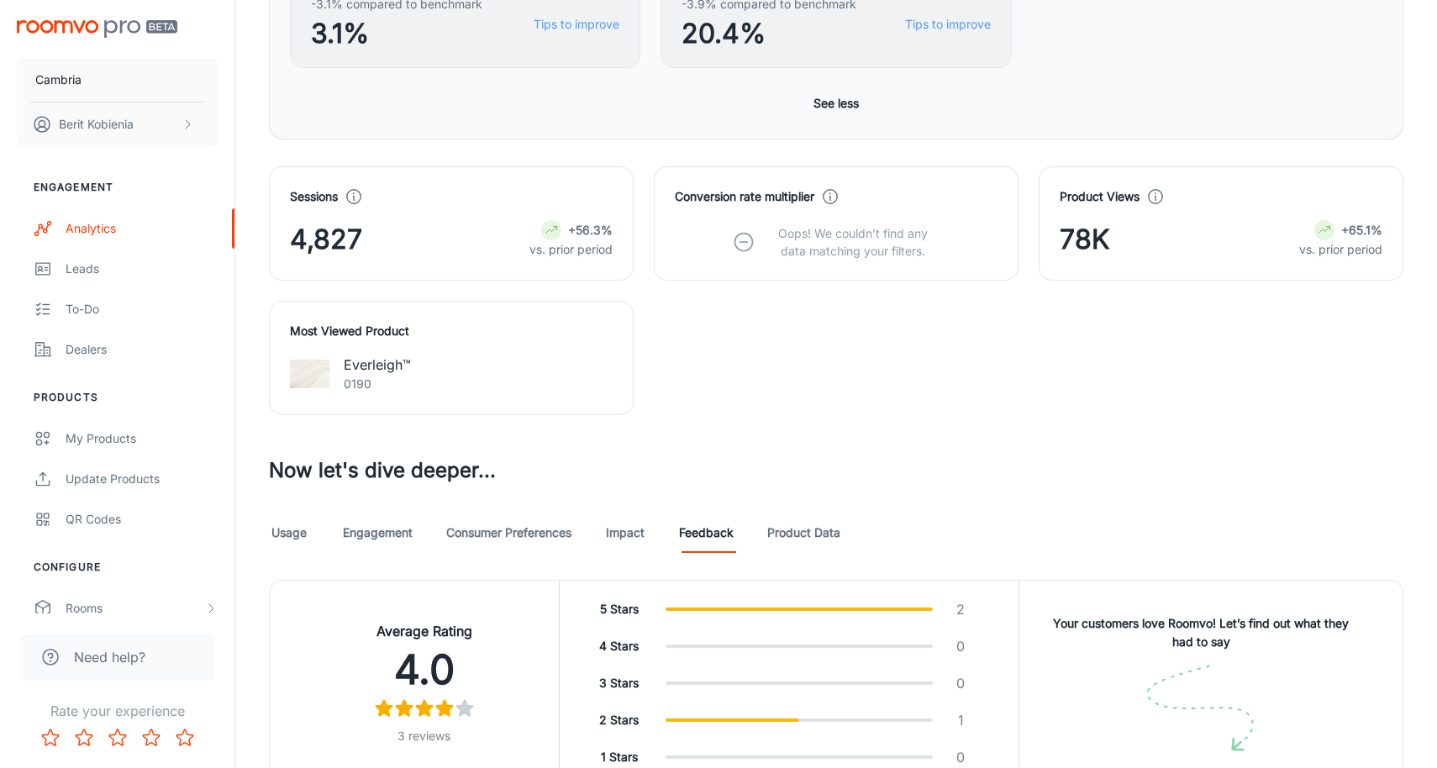
scroll to position [983, 0]
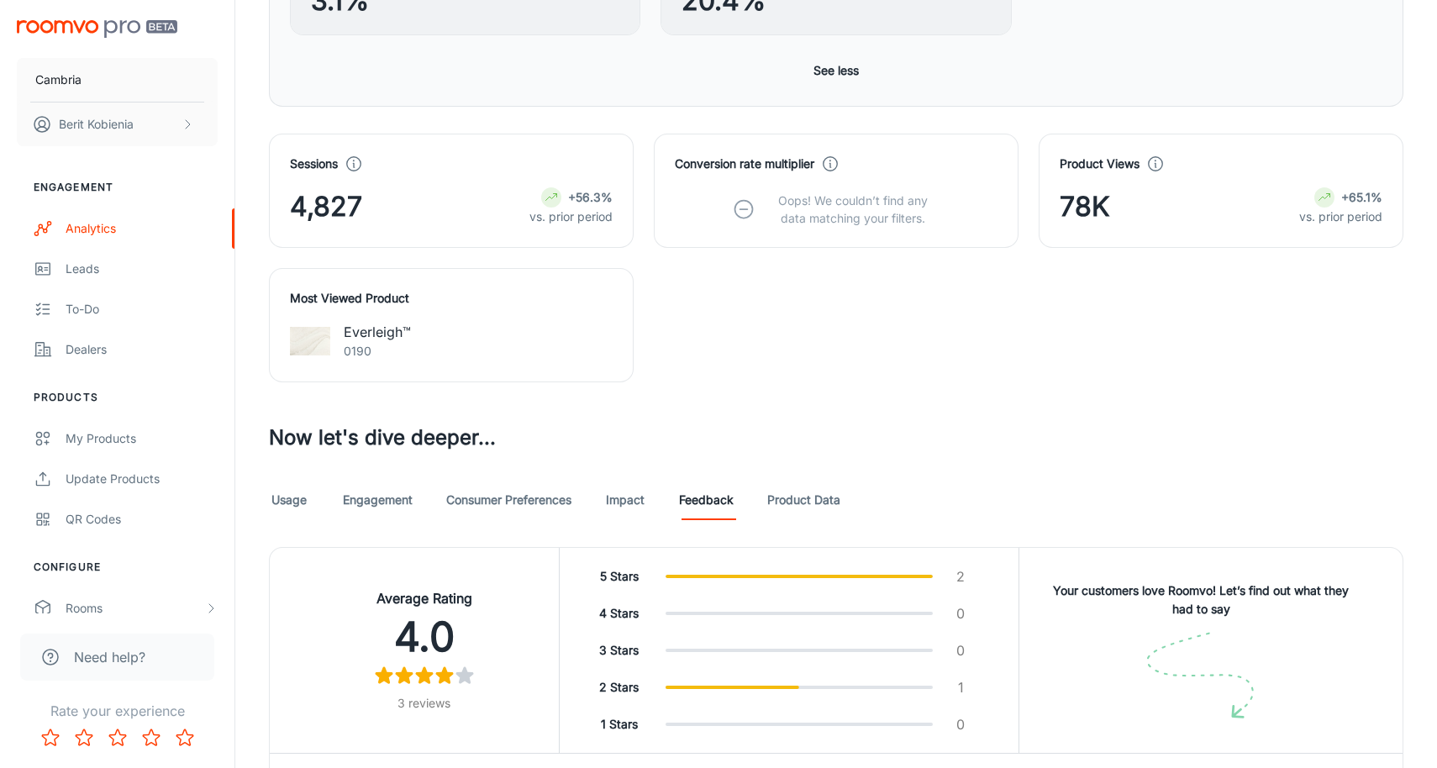
click at [378, 485] on link "Engagement" at bounding box center [378, 500] width 70 height 40
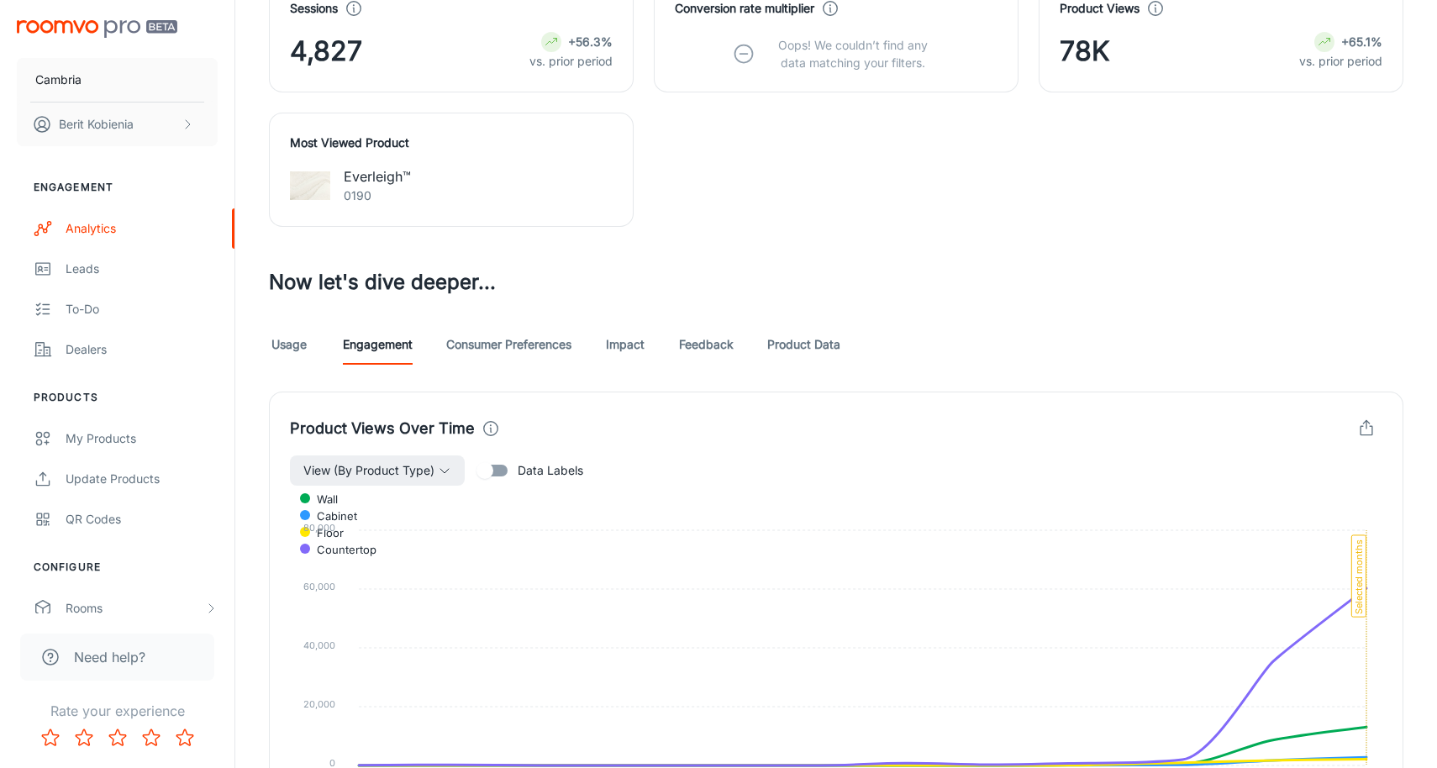
scroll to position [1141, 0]
click at [513, 330] on link "Consumer Preferences" at bounding box center [508, 342] width 125 height 40
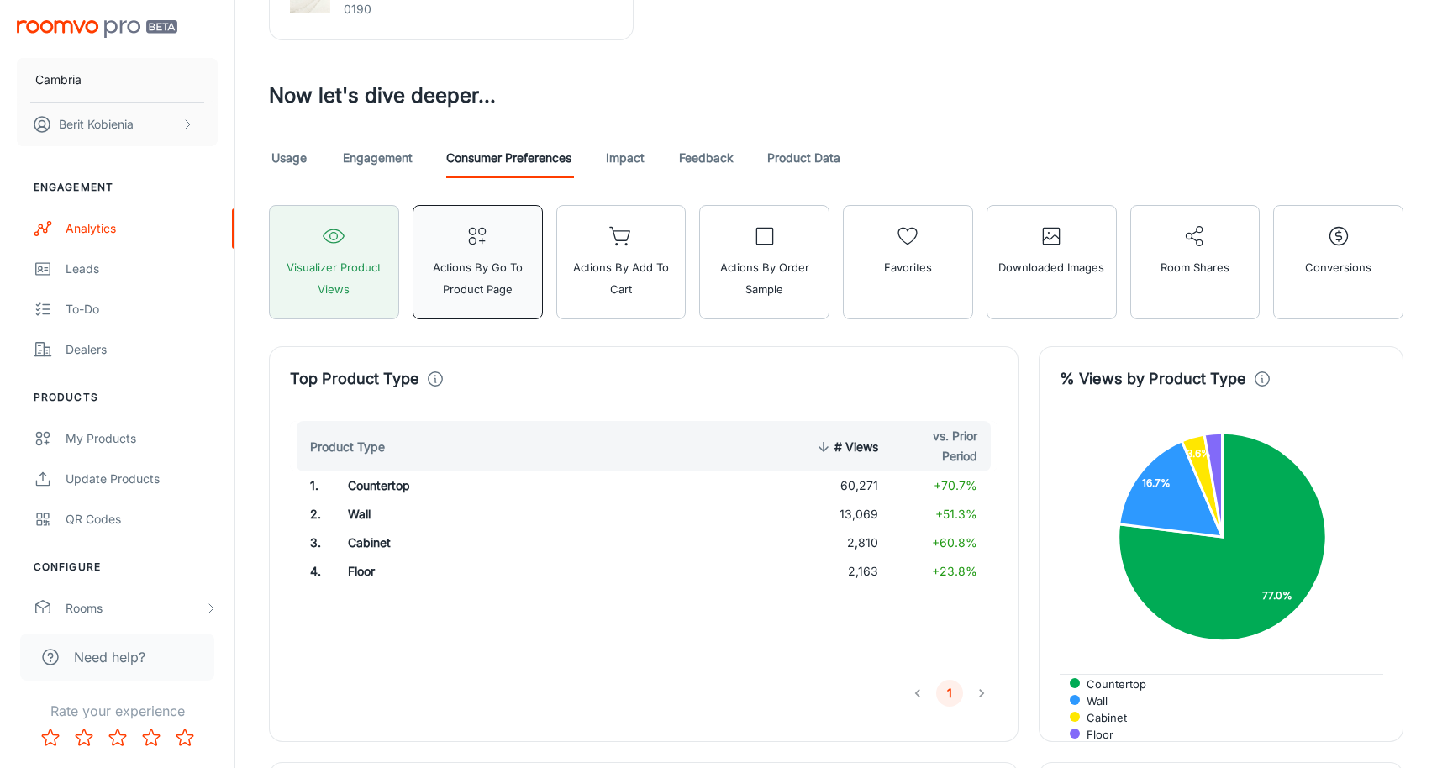
scroll to position [1262, 0]
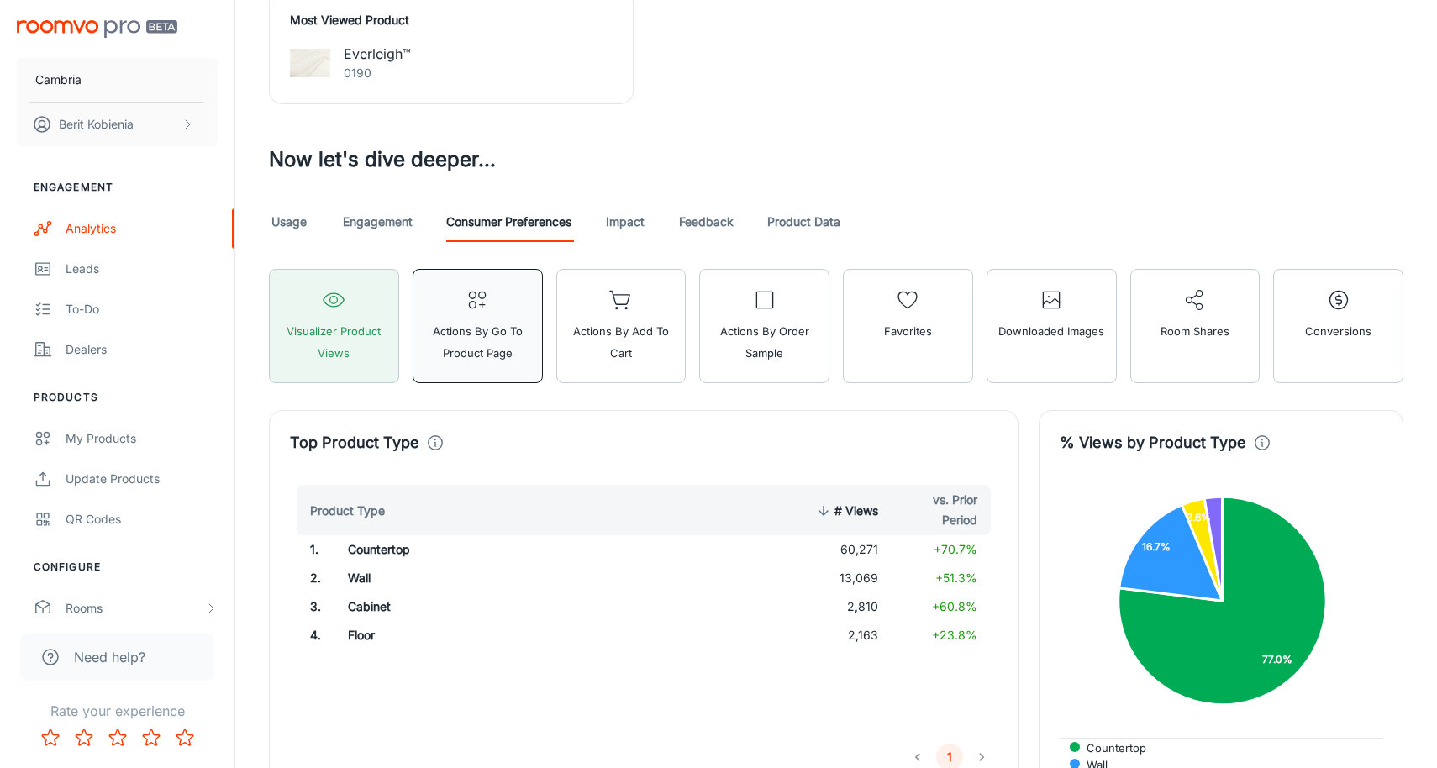
click at [532, 330] on button "Actions by Go To Product Page" at bounding box center [478, 326] width 130 height 114
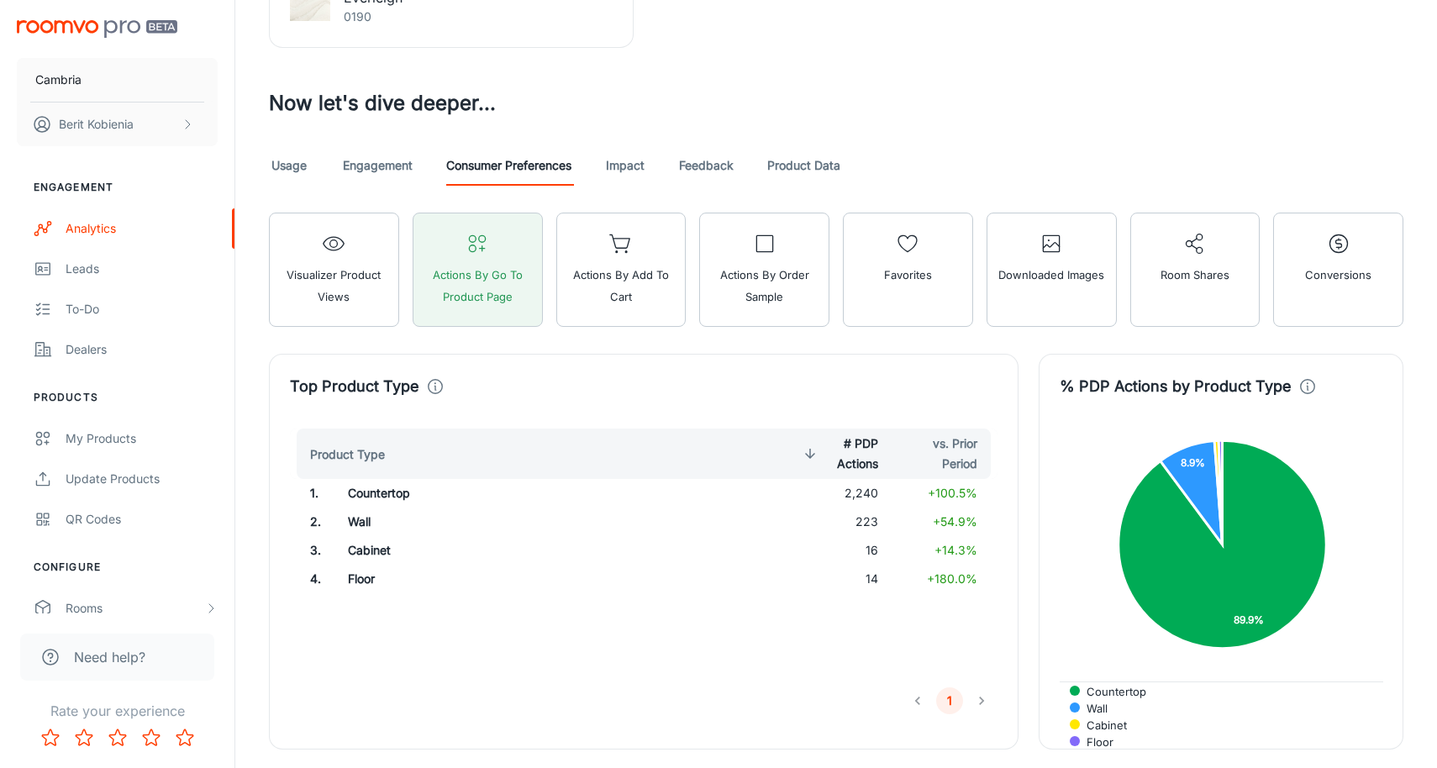
scroll to position [1315, 0]
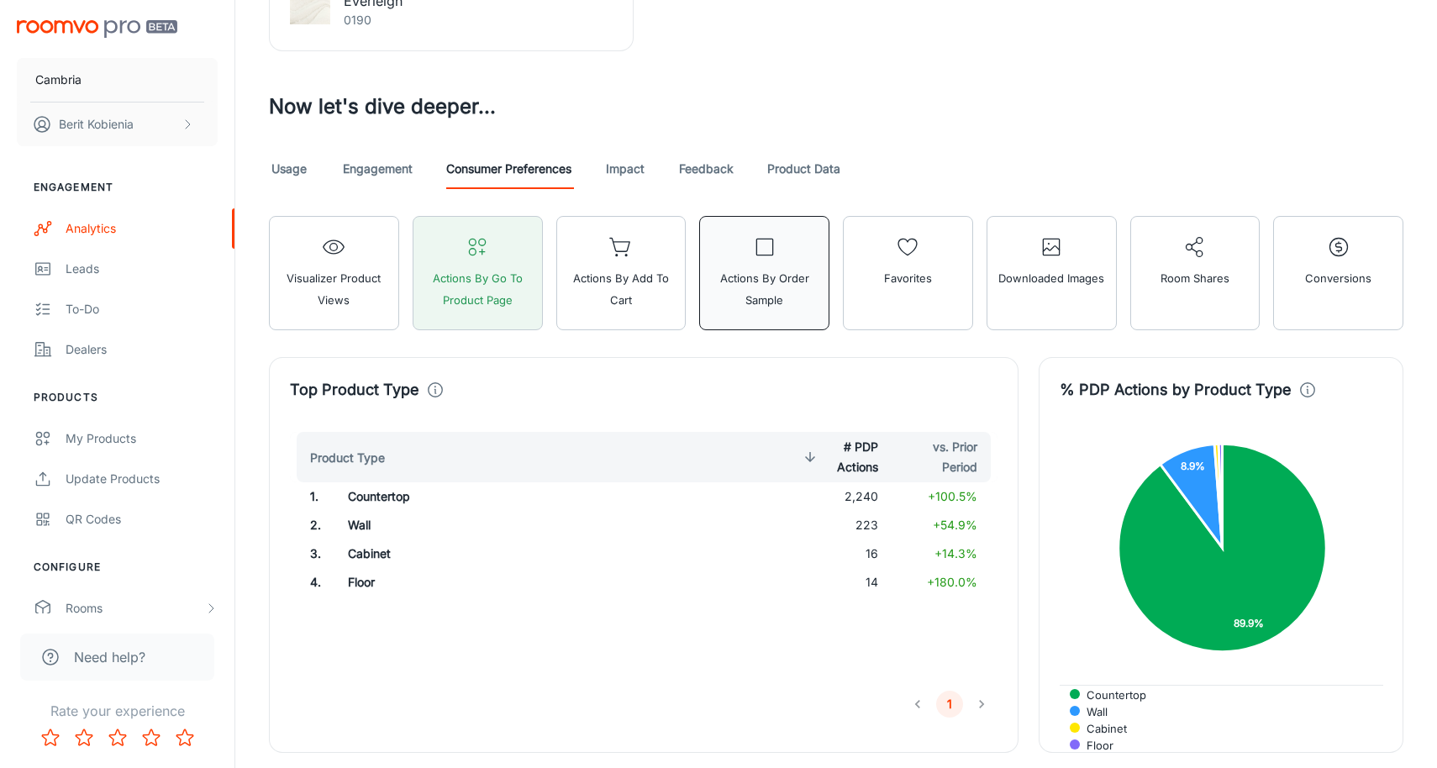
click at [749, 279] on span "Actions by Order sample" at bounding box center [764, 289] width 108 height 44
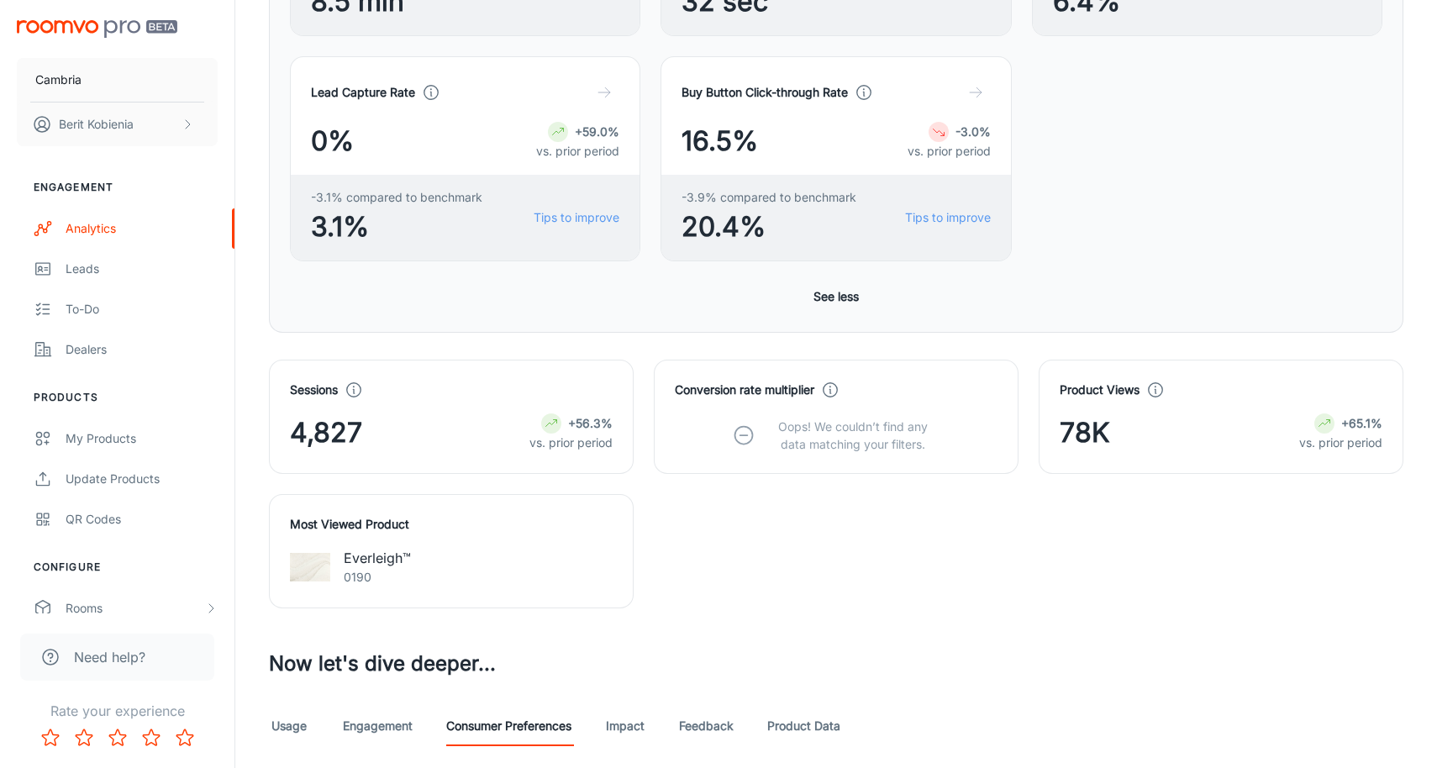
scroll to position [872, 0]
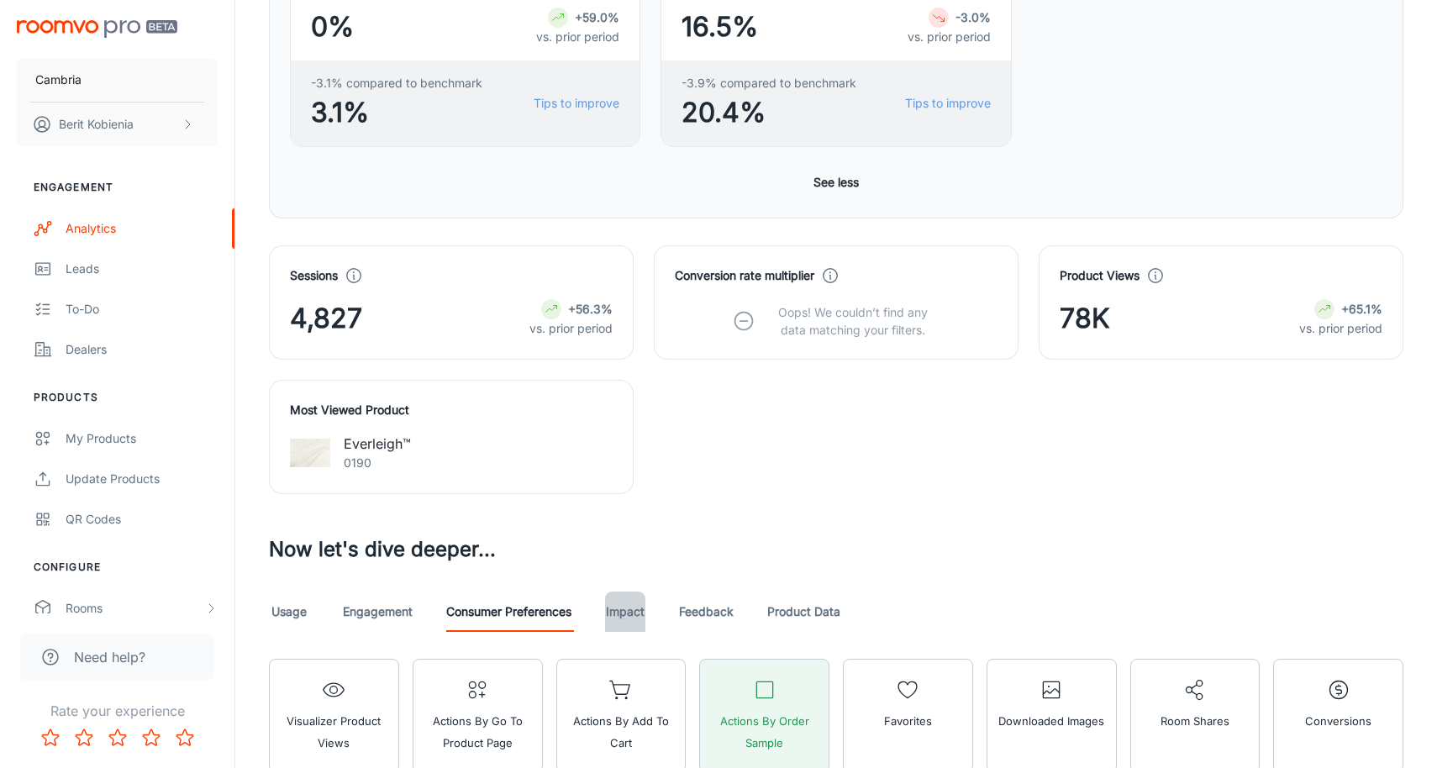
click at [635, 604] on link "Impact" at bounding box center [625, 612] width 40 height 40
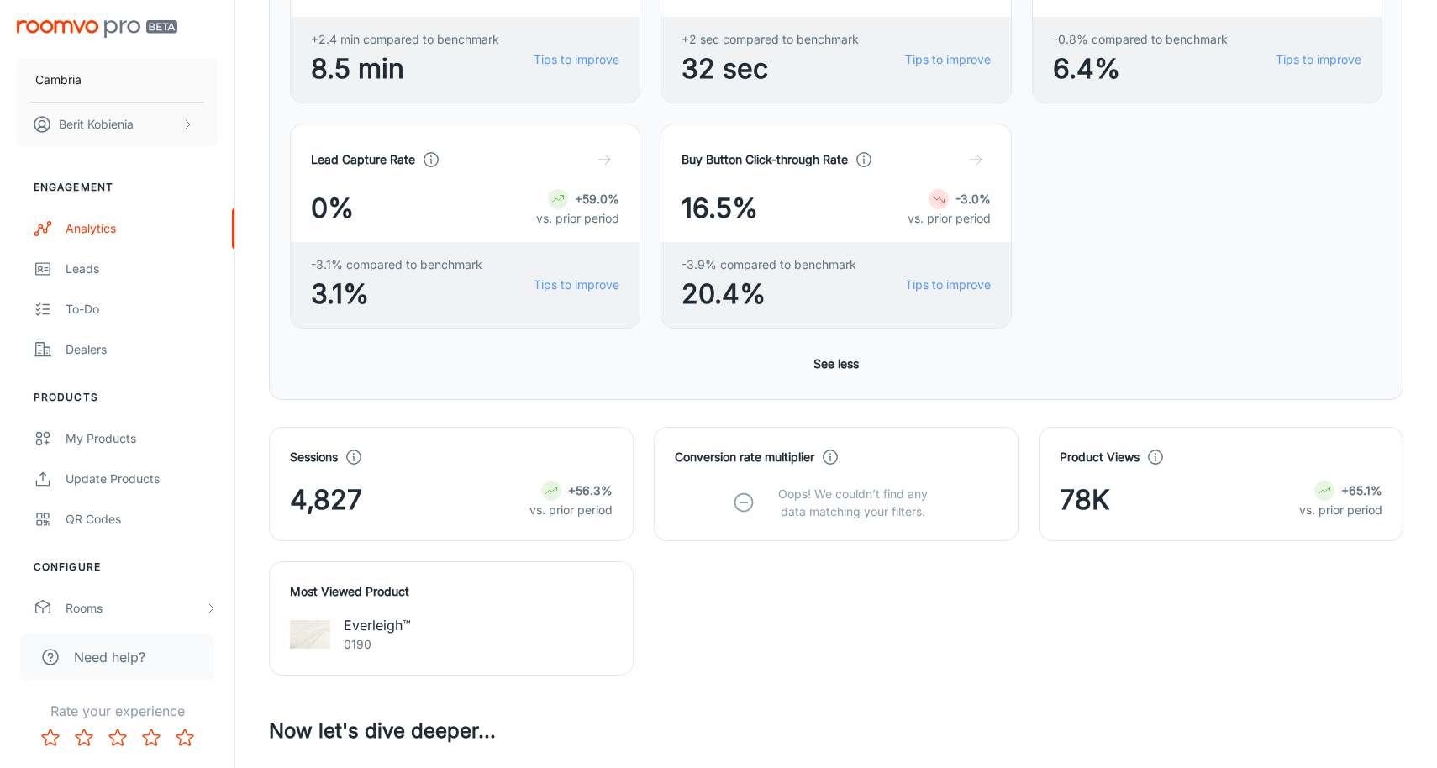
scroll to position [1039, 0]
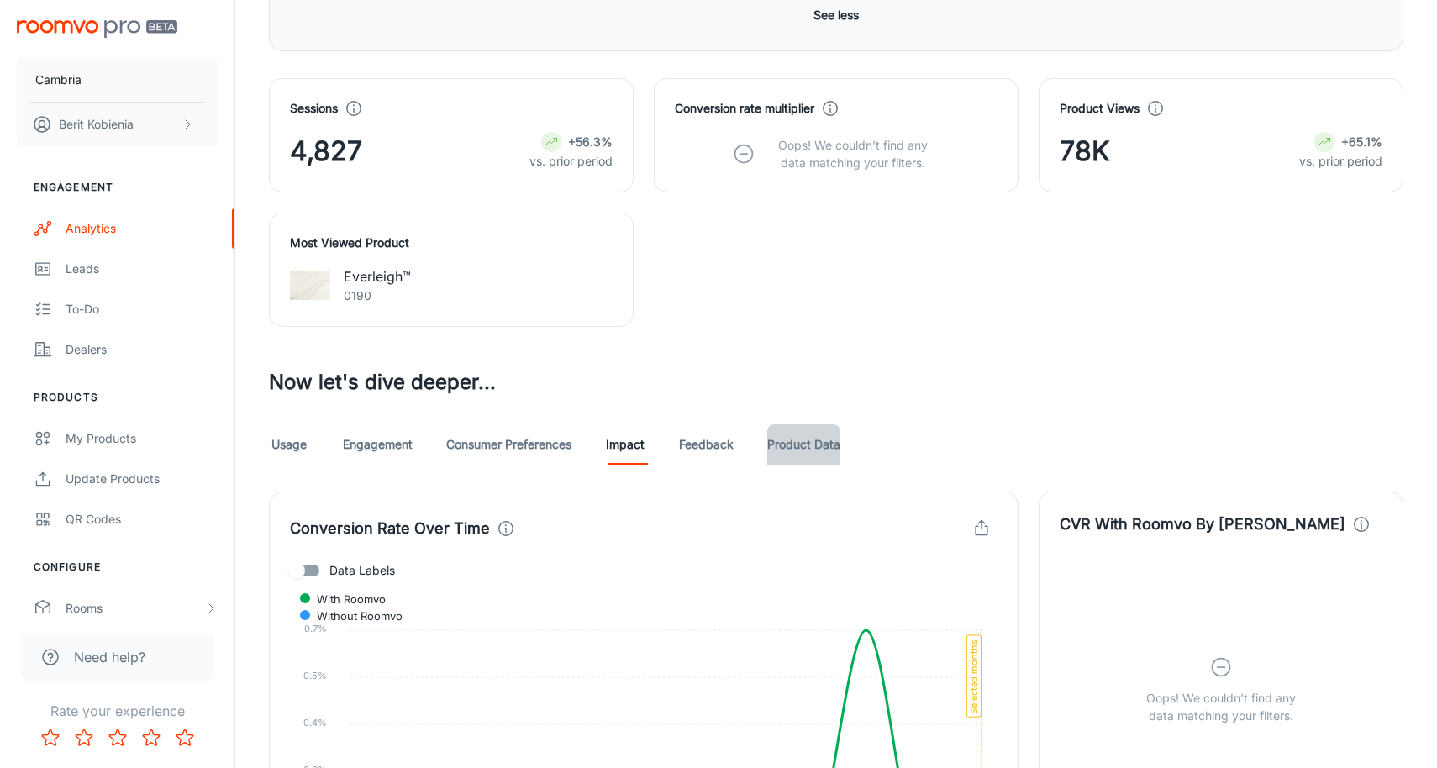
click at [801, 428] on link "Product Data" at bounding box center [803, 444] width 73 height 40
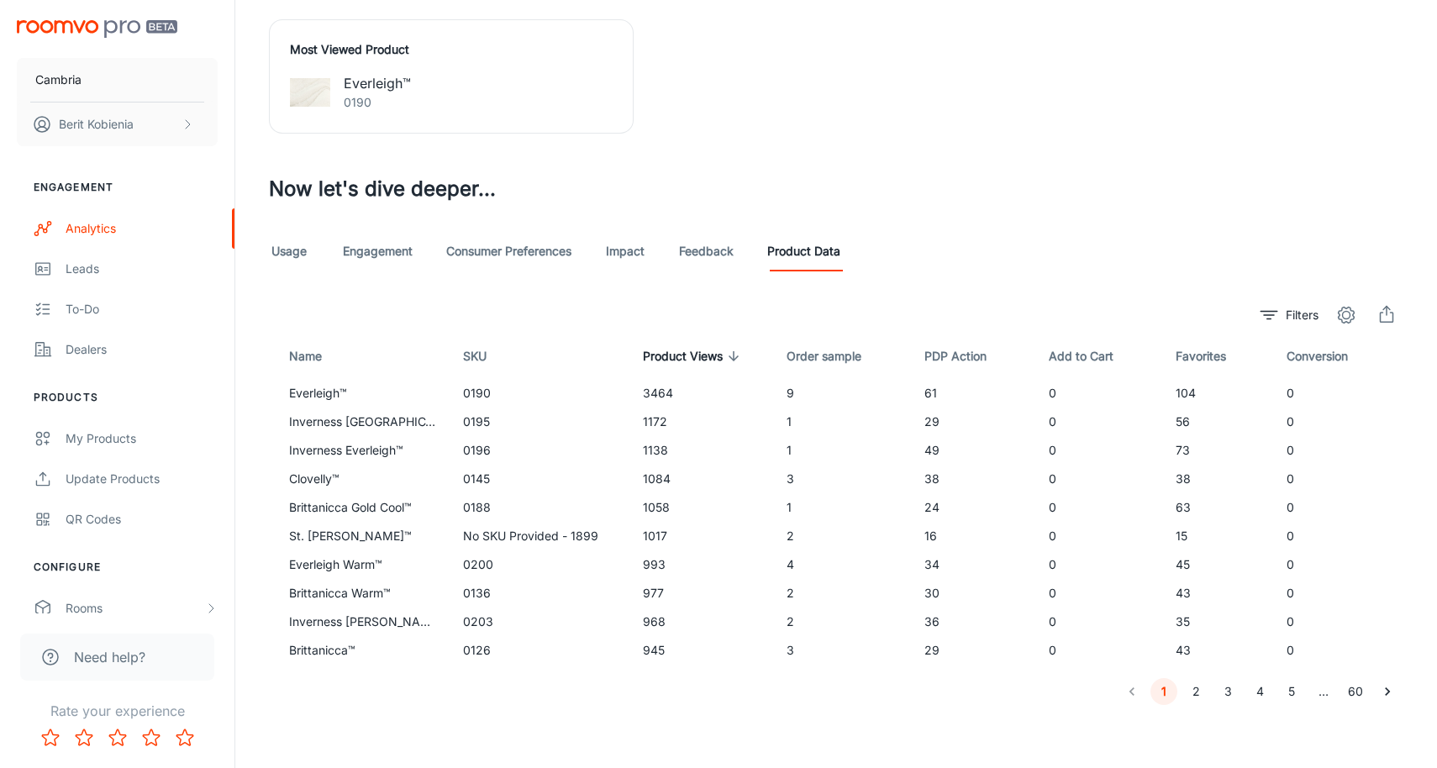
scroll to position [1226, 0]
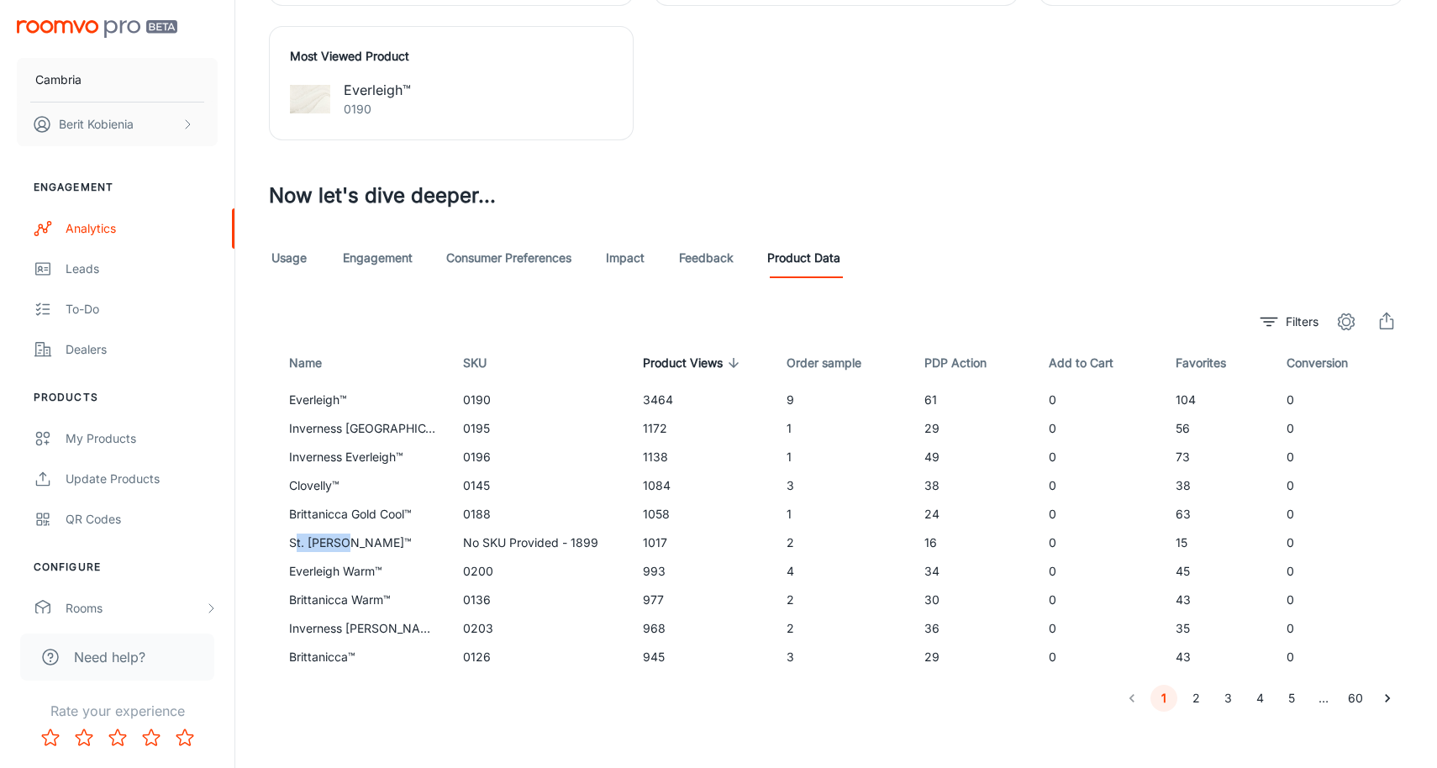
drag, startPoint x: 293, startPoint y: 534, endPoint x: 416, endPoint y: 530, distance: 122.8
click at [416, 530] on td "St. Isley™" at bounding box center [359, 543] width 181 height 29
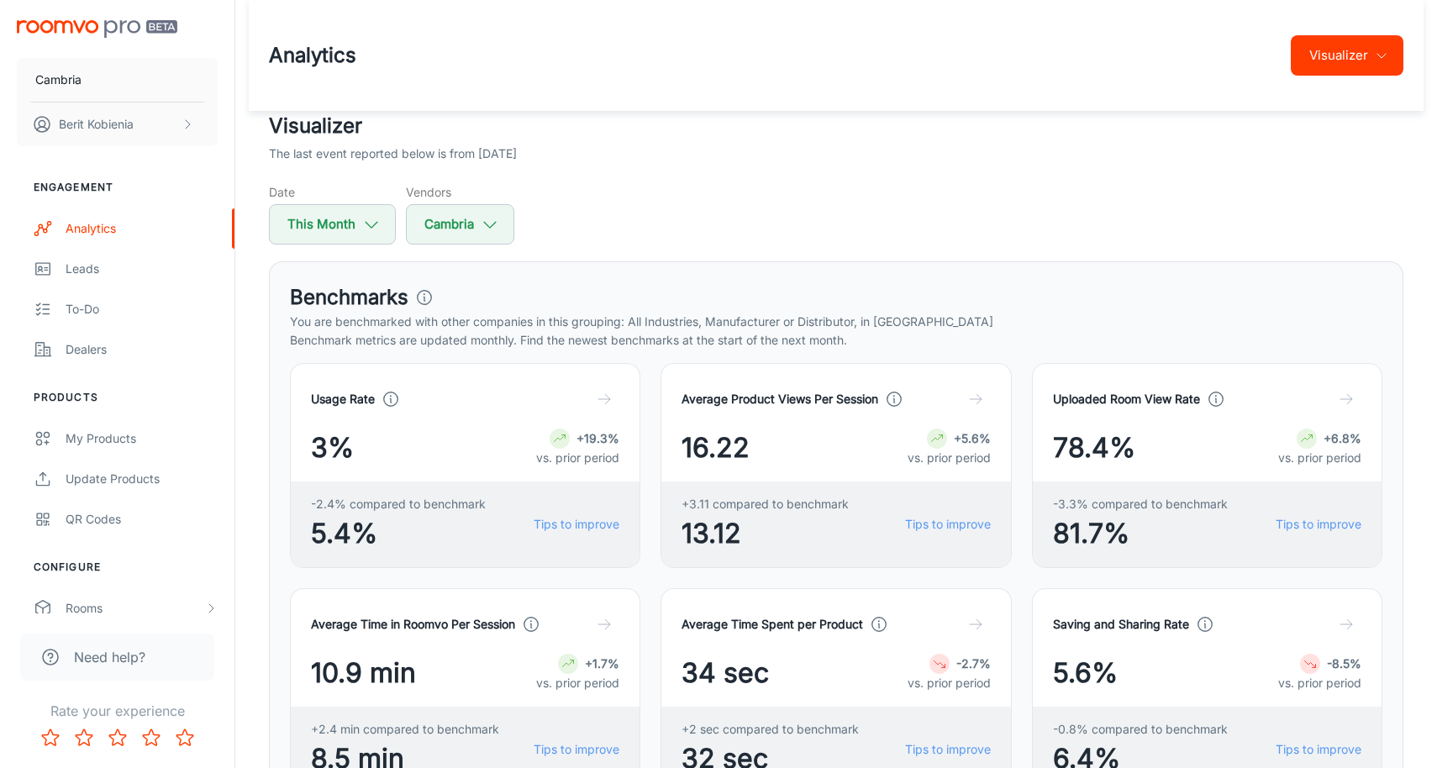
scroll to position [94, 0]
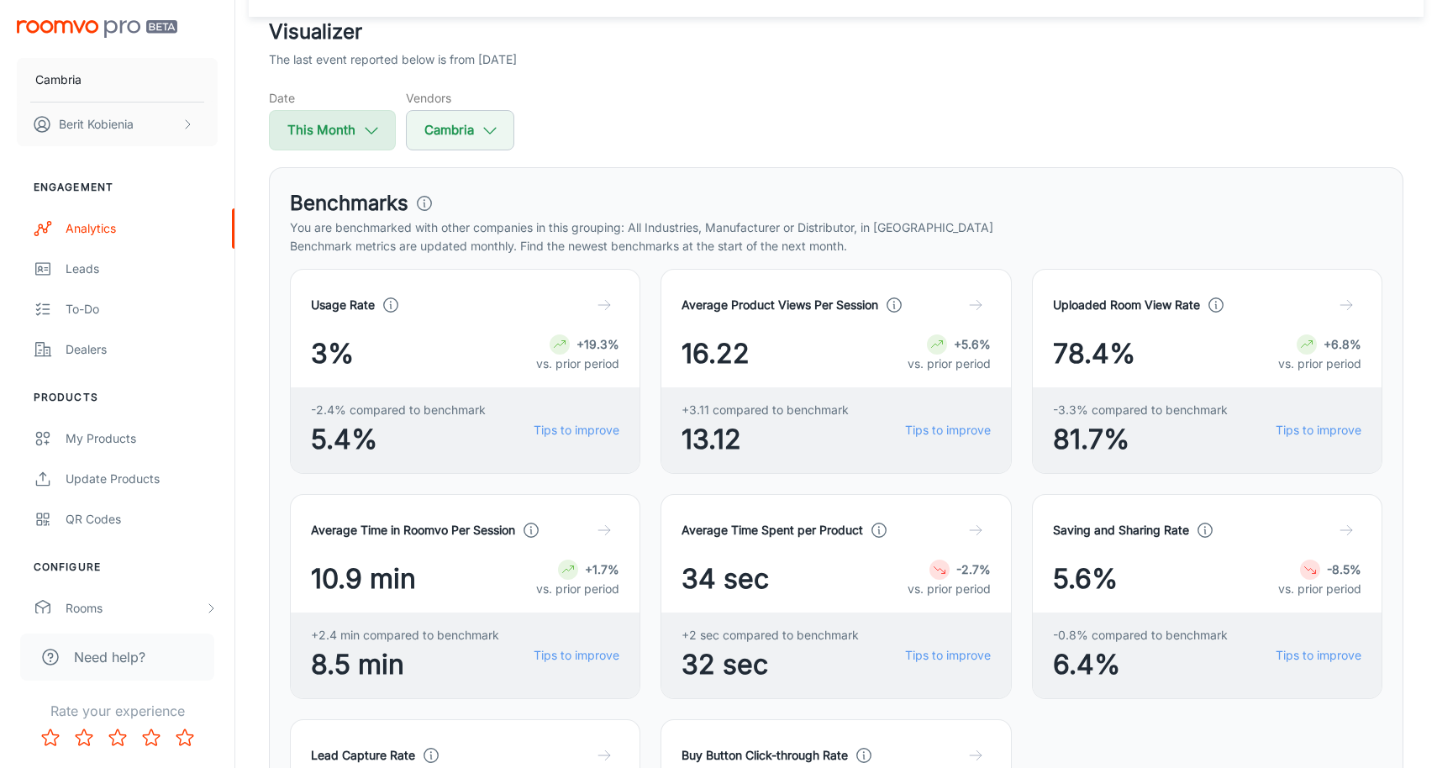
click at [346, 130] on button "This Month" at bounding box center [332, 130] width 127 height 40
select select "7"
select select "2025"
select select "7"
select select "2025"
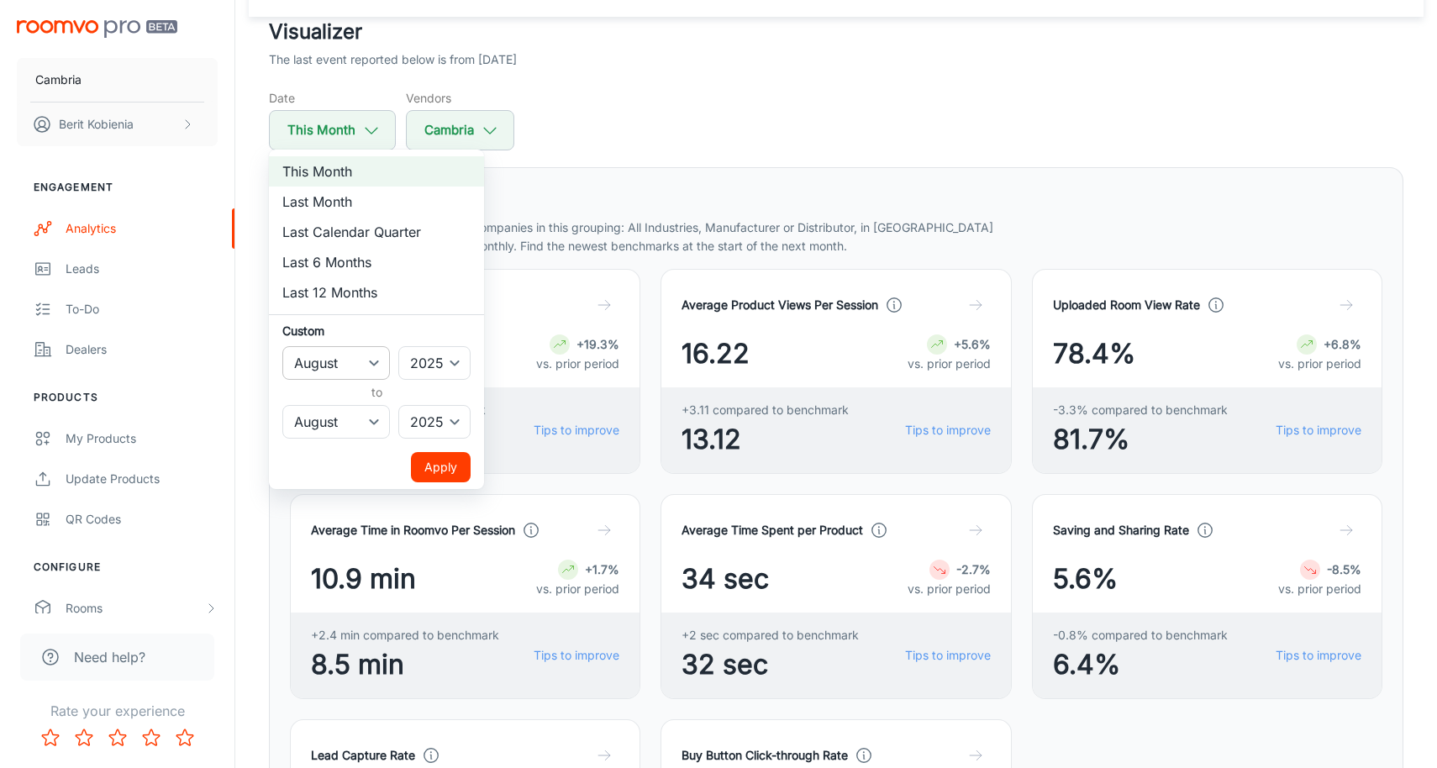
click at [355, 368] on select "January February March April May June July August September October November De…" at bounding box center [336, 363] width 108 height 34
select select "6"
click at [282, 346] on select "January February March April May June July August September October November De…" at bounding box center [336, 363] width 108 height 34
click at [446, 474] on button "Apply" at bounding box center [441, 467] width 60 height 30
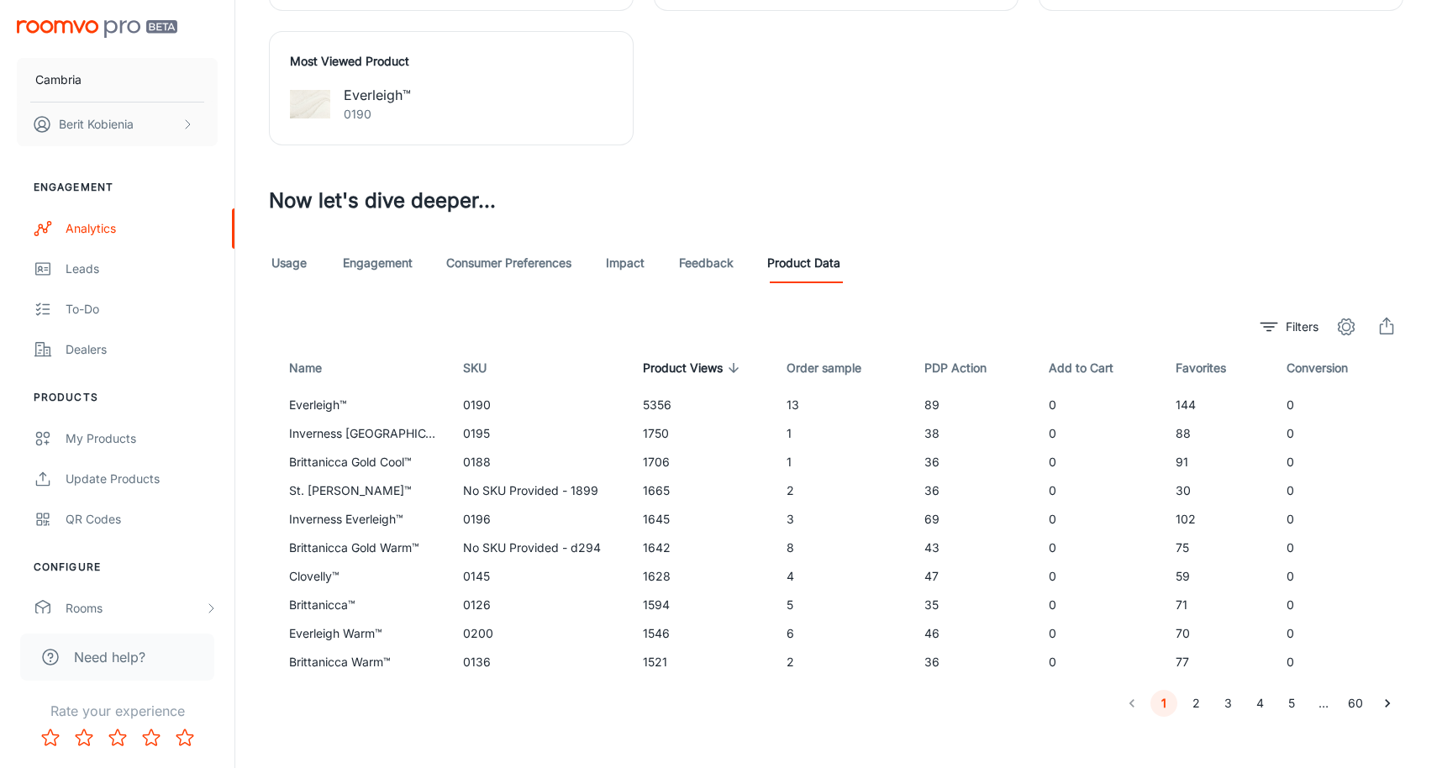
scroll to position [1232, 0]
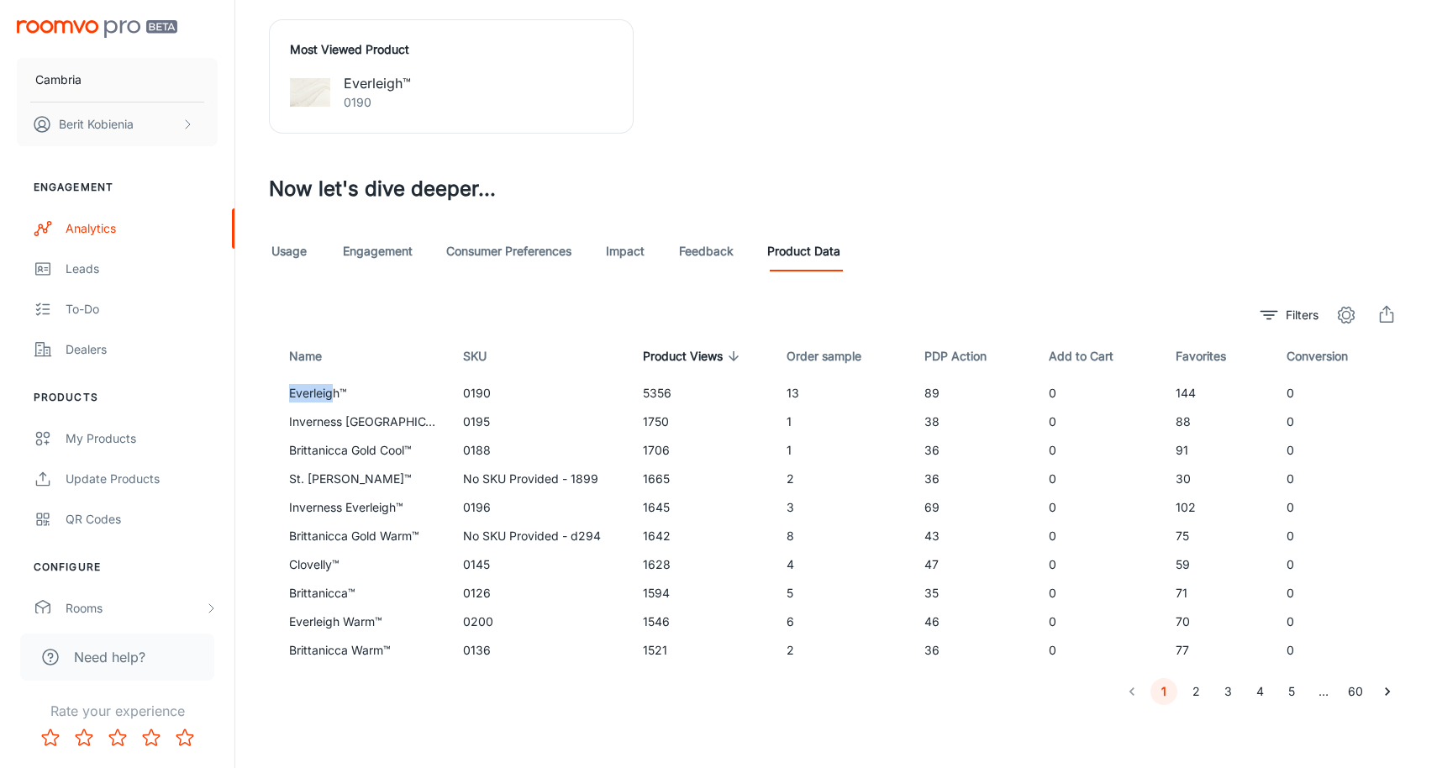
drag, startPoint x: 287, startPoint y: 394, endPoint x: 337, endPoint y: 394, distance: 50.4
click at [337, 394] on td "Everleigh™" at bounding box center [359, 393] width 181 height 29
drag, startPoint x: 288, startPoint y: 420, endPoint x: 396, endPoint y: 419, distance: 107.6
click at [396, 419] on td "Inverness Swansea™" at bounding box center [359, 422] width 181 height 29
copy td "Inverness Swansea"
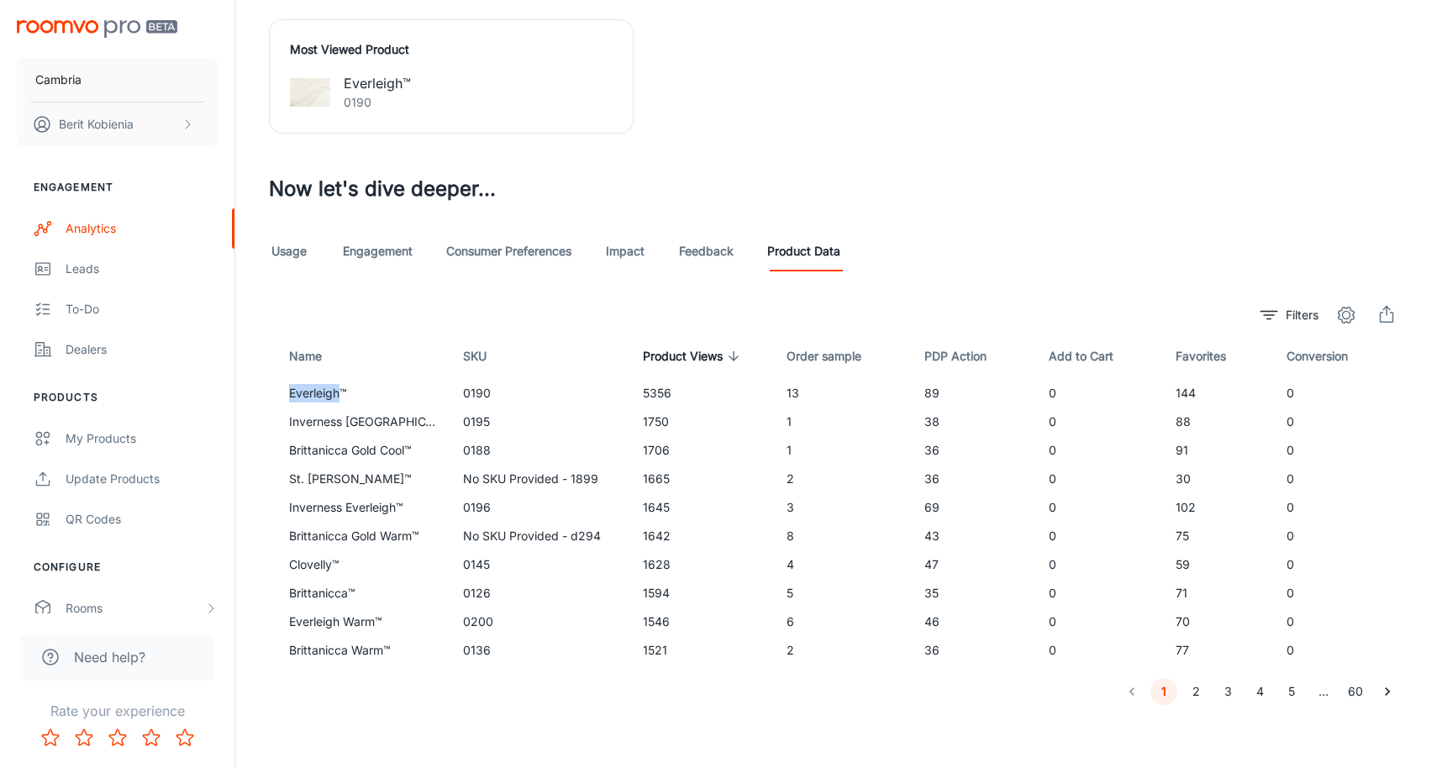
drag, startPoint x: 282, startPoint y: 392, endPoint x: 338, endPoint y: 393, distance: 55.5
click at [338, 393] on td "Everleigh™" at bounding box center [359, 393] width 181 height 29
copy td "Everleigh"
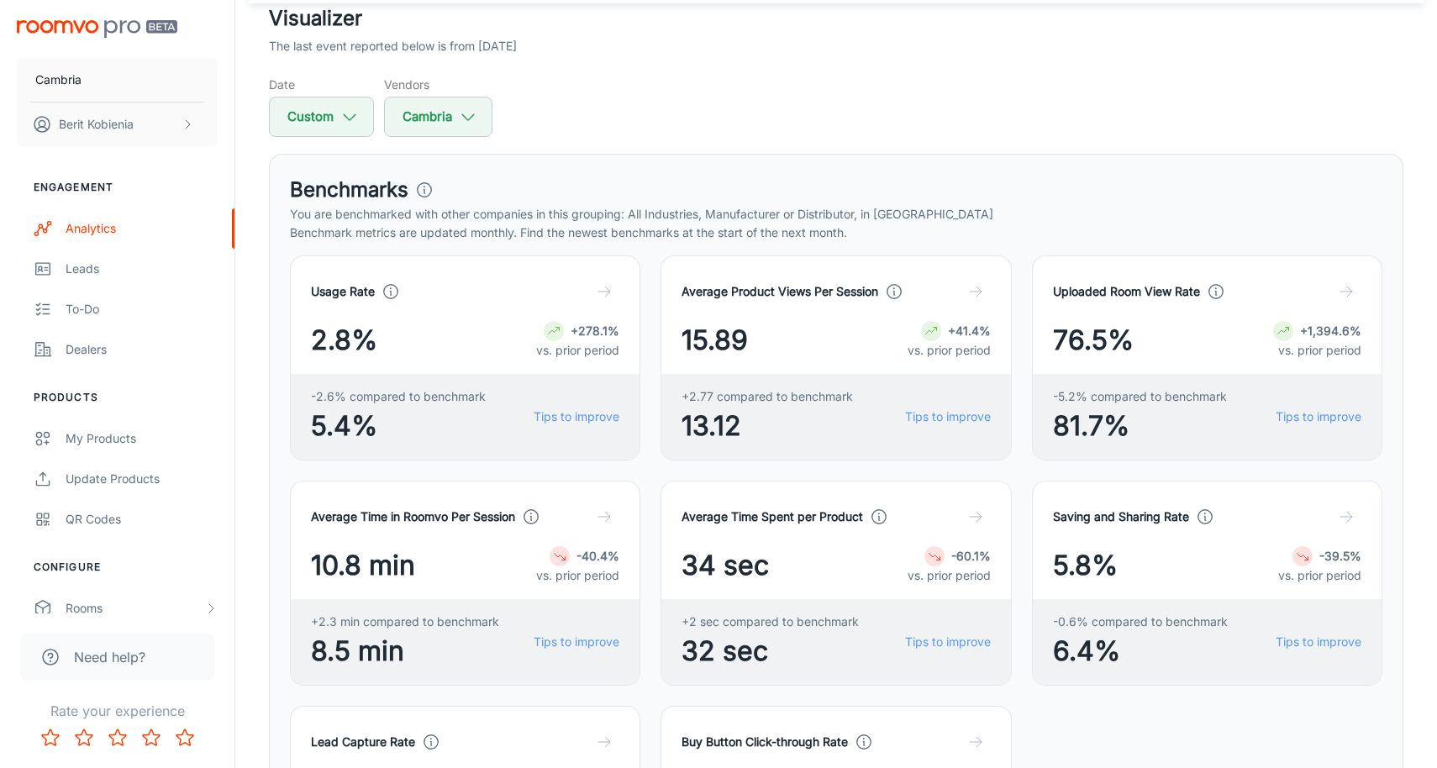
scroll to position [86, 0]
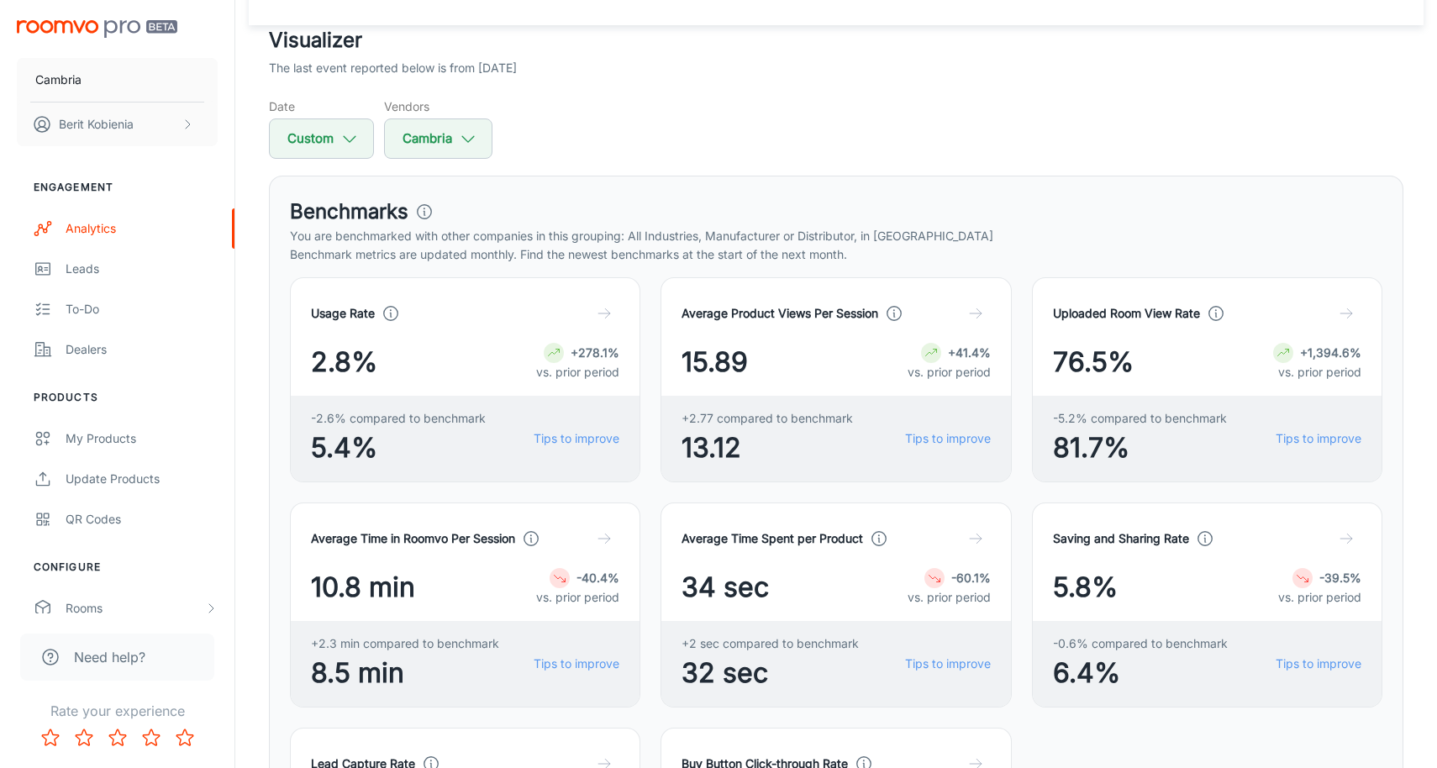
click at [300, 140] on button "Custom" at bounding box center [321, 139] width 105 height 40
select select "6"
select select "2025"
select select "7"
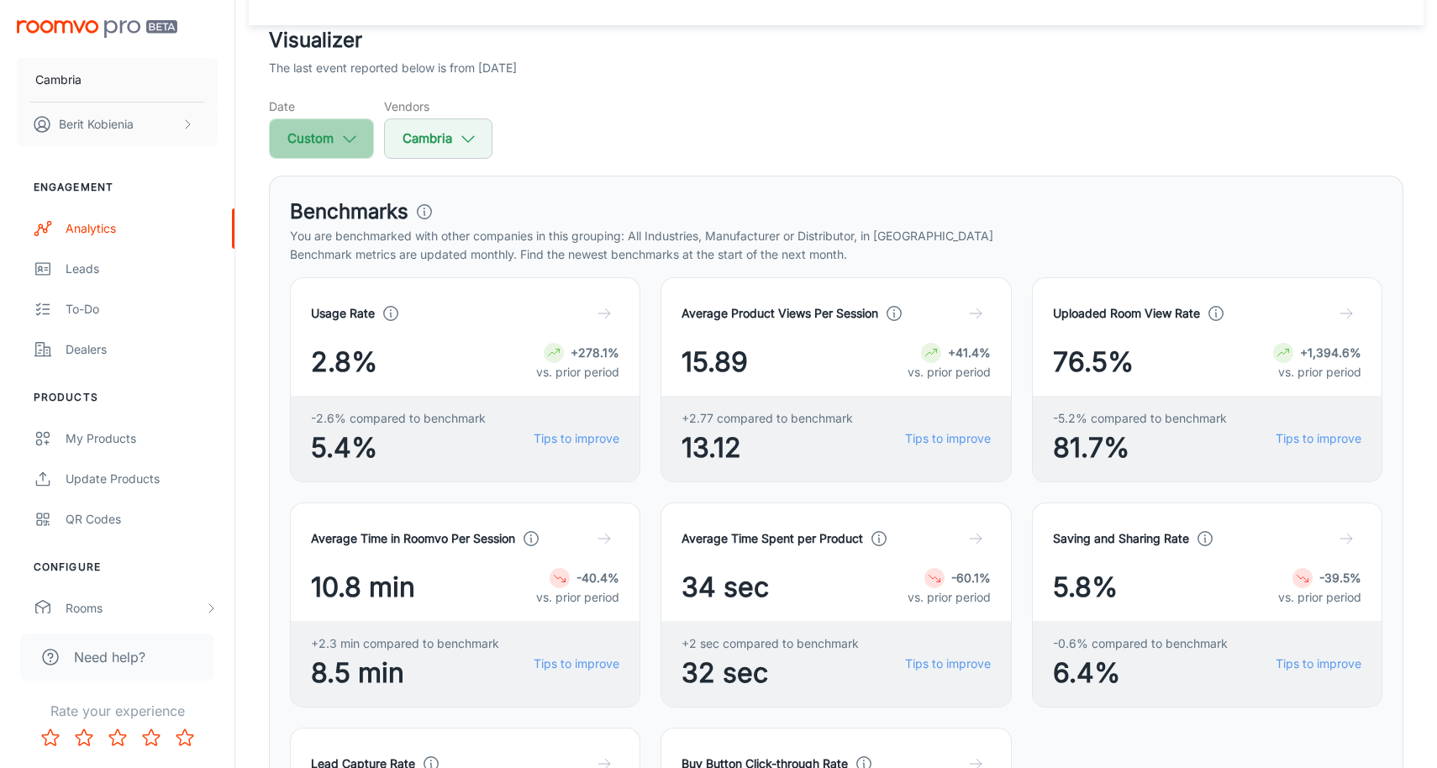
select select "2025"
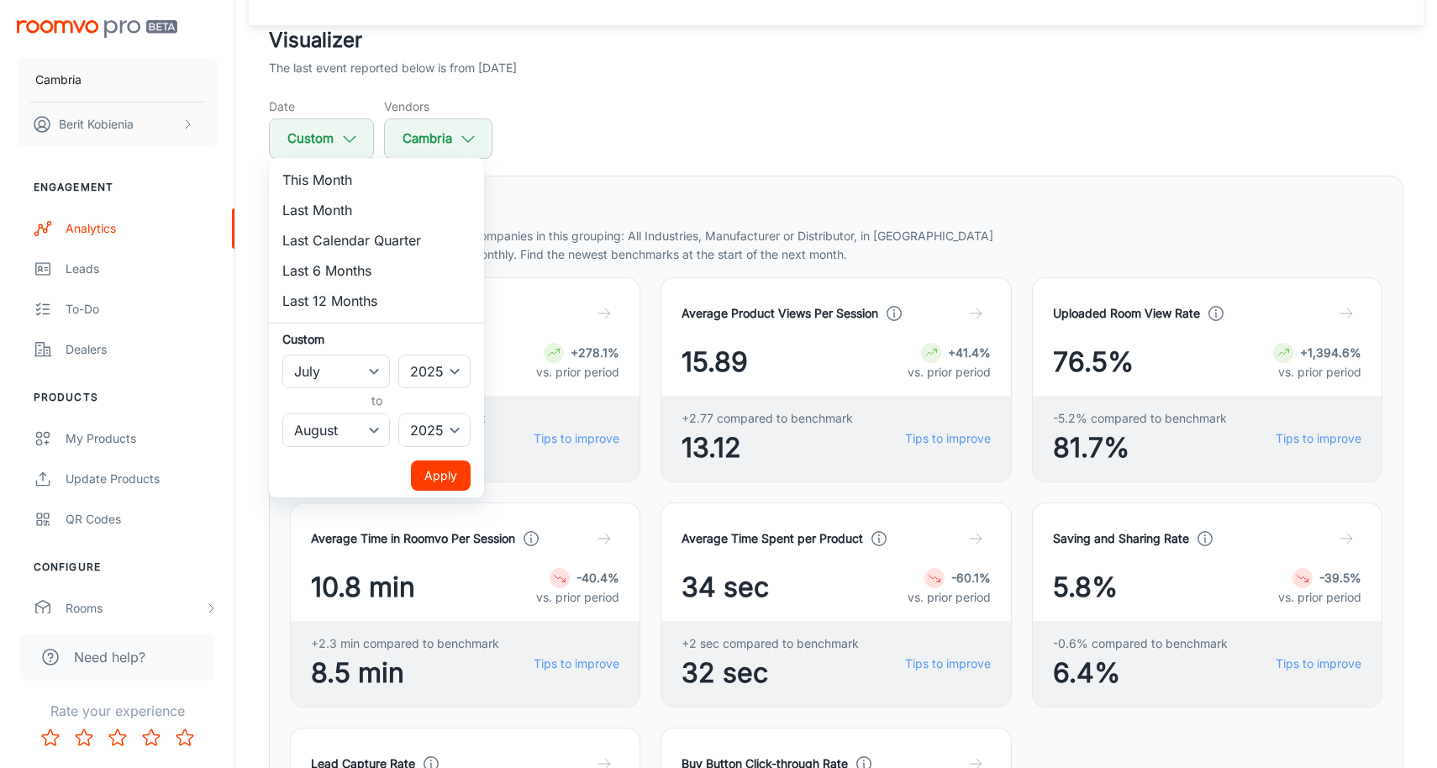
click at [340, 206] on li "Last Month" at bounding box center [376, 210] width 215 height 30
select select "6"
click at [439, 468] on button "Apply" at bounding box center [441, 476] width 60 height 30
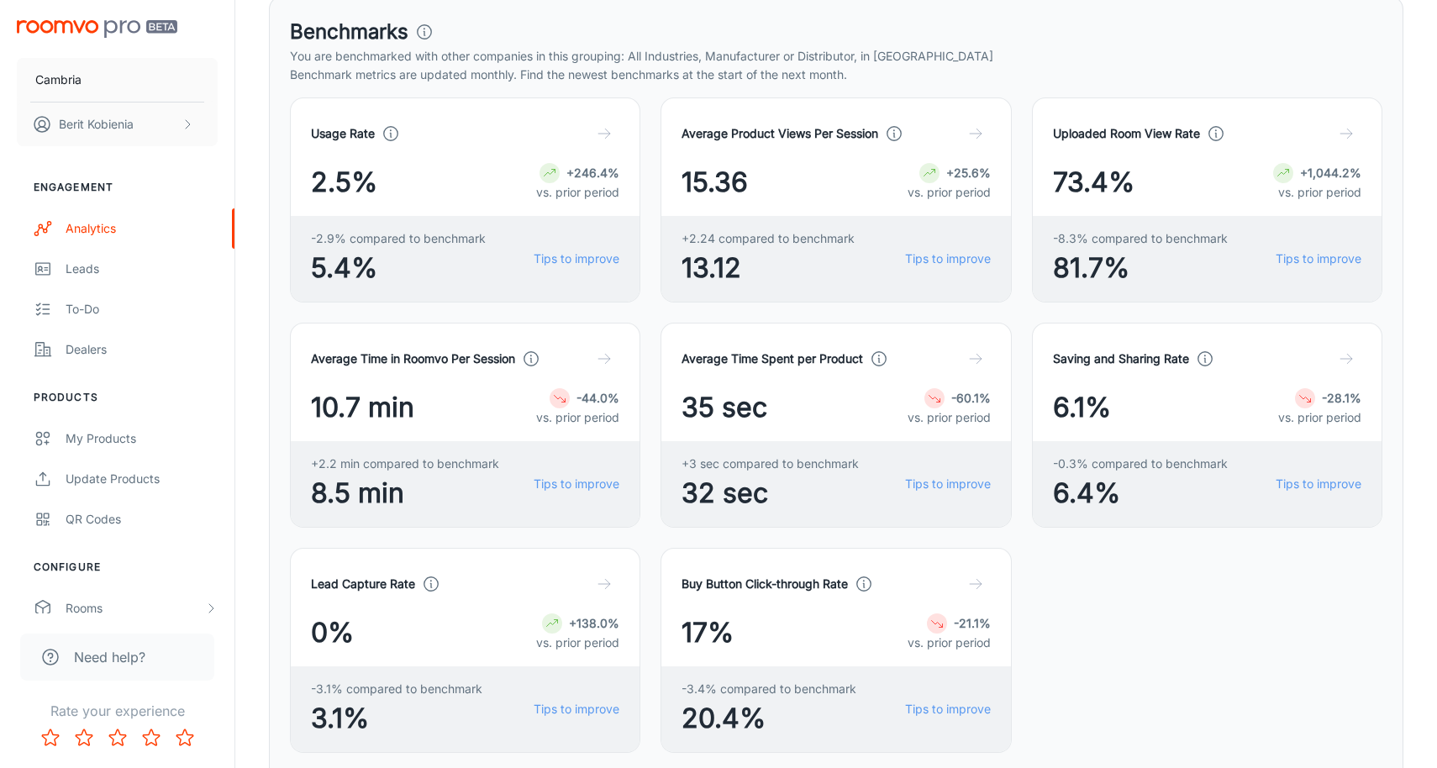
scroll to position [275, 0]
